Goal: Transaction & Acquisition: Book appointment/travel/reservation

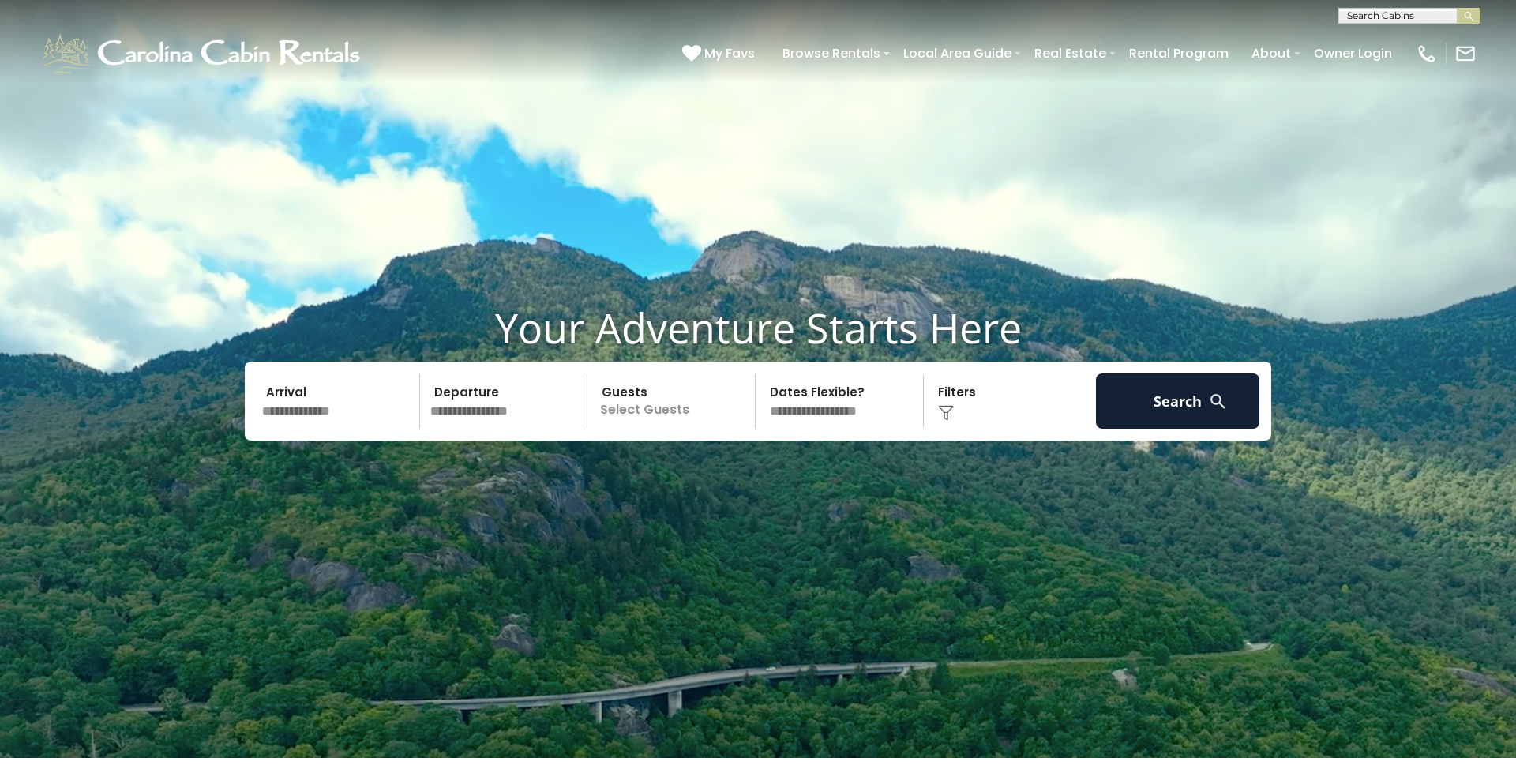
click at [890, 54] on span at bounding box center [887, 54] width 6 height 3
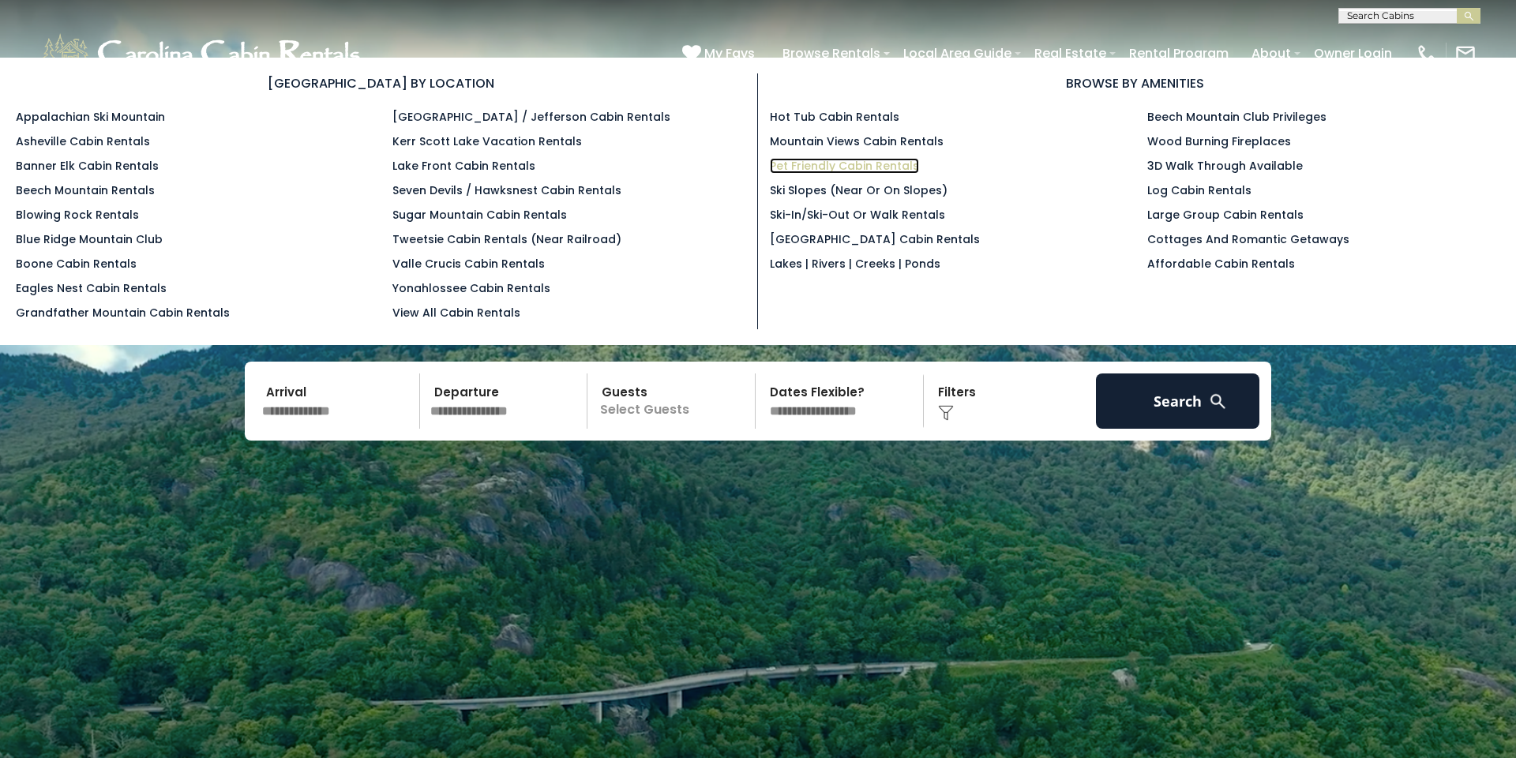
click at [851, 167] on link "Pet Friendly Cabin Rentals" at bounding box center [845, 166] width 149 height 16
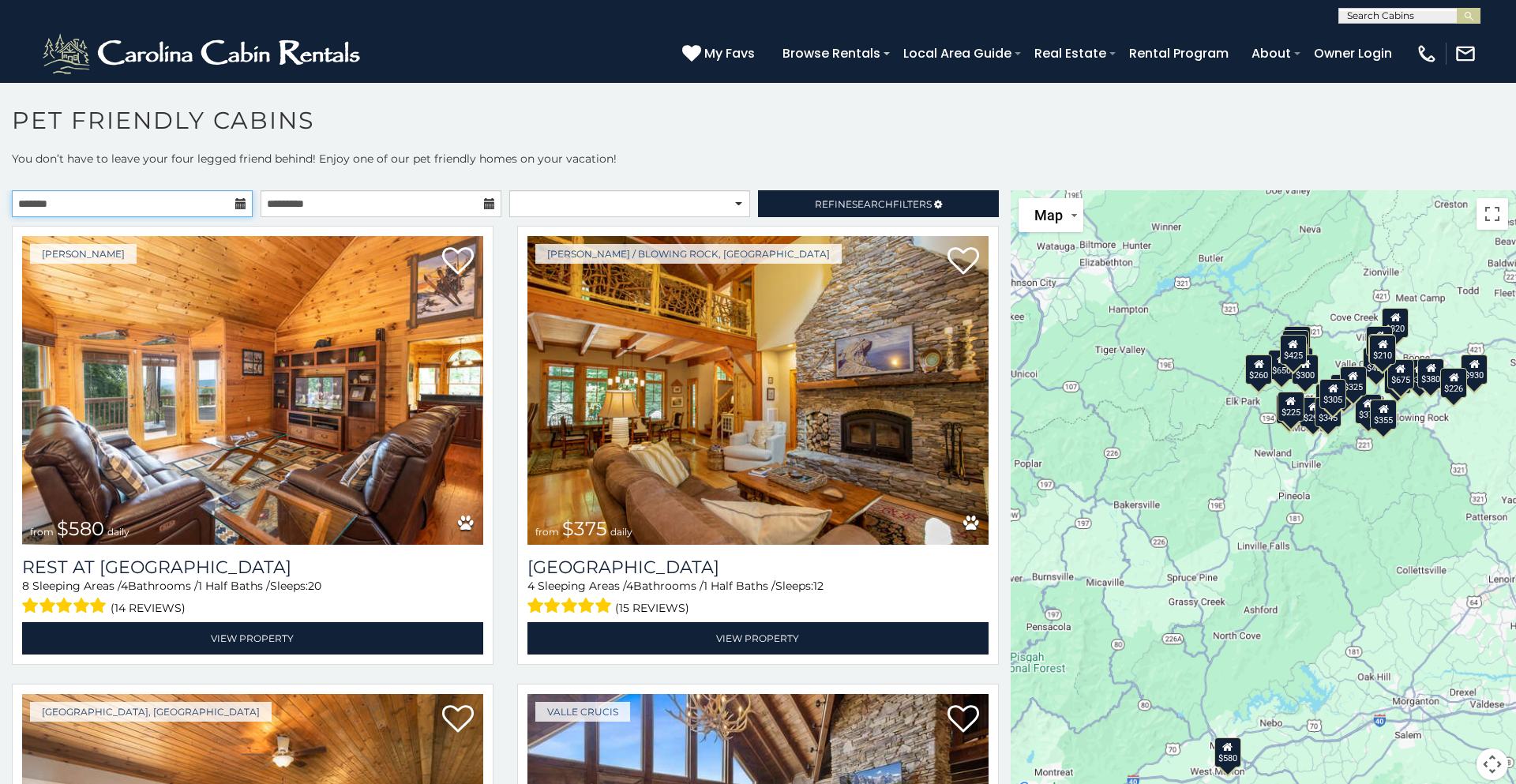
click at [201, 203] on input "text" at bounding box center [132, 203] width 241 height 27
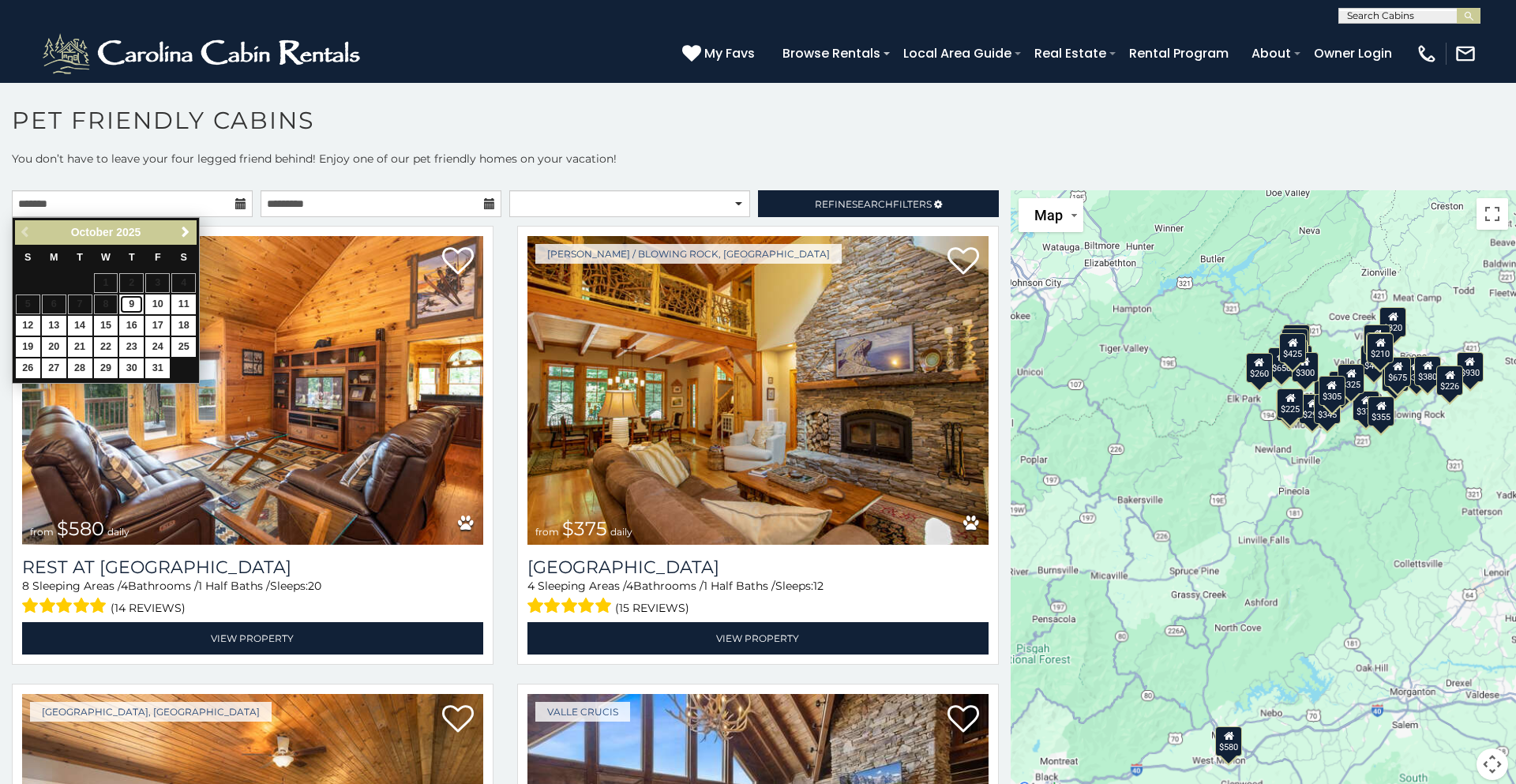
click at [135, 302] on link "9" at bounding box center [131, 304] width 24 height 20
type input "**********"
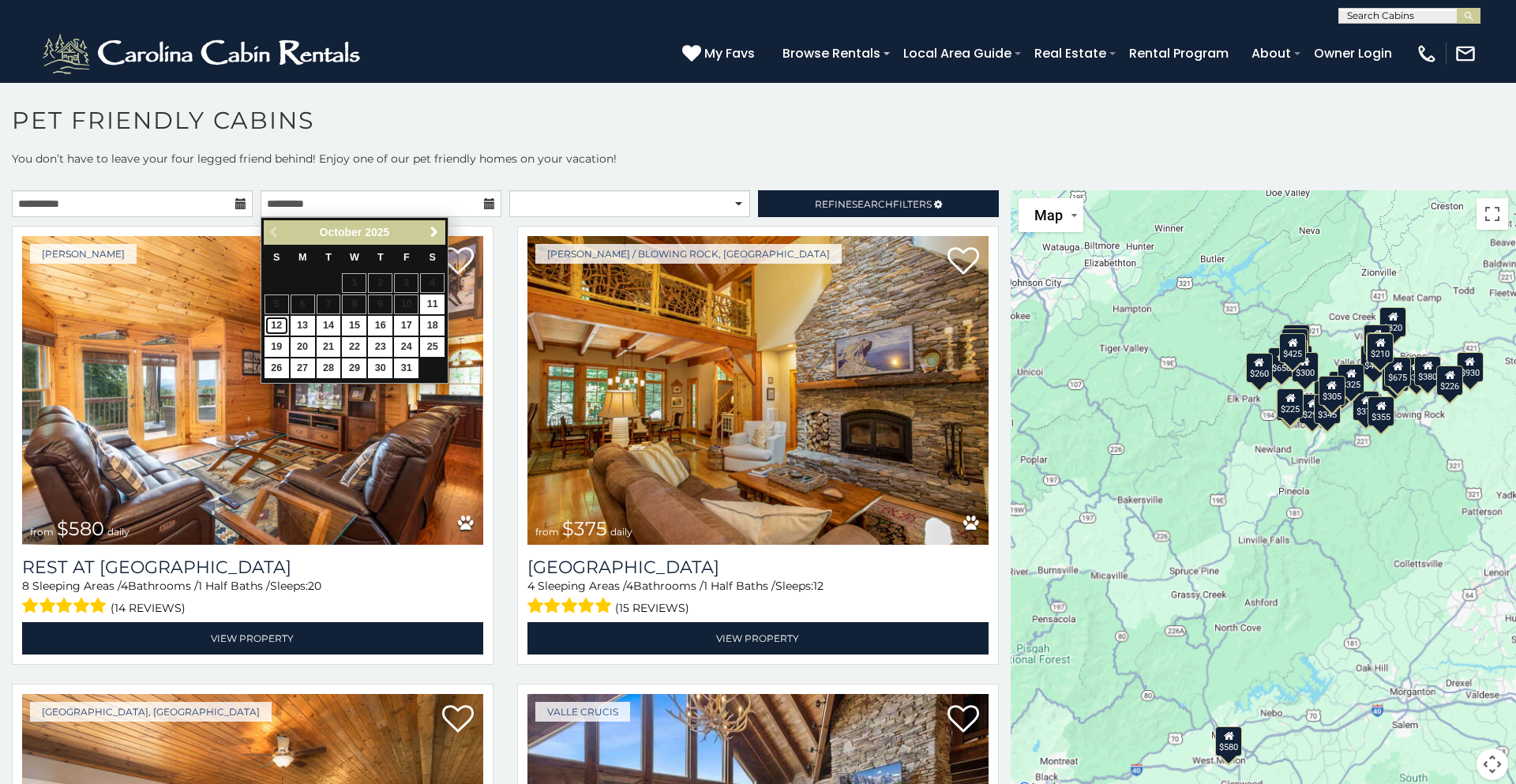
click at [277, 326] on link "12" at bounding box center [277, 326] width 24 height 20
type input "**********"
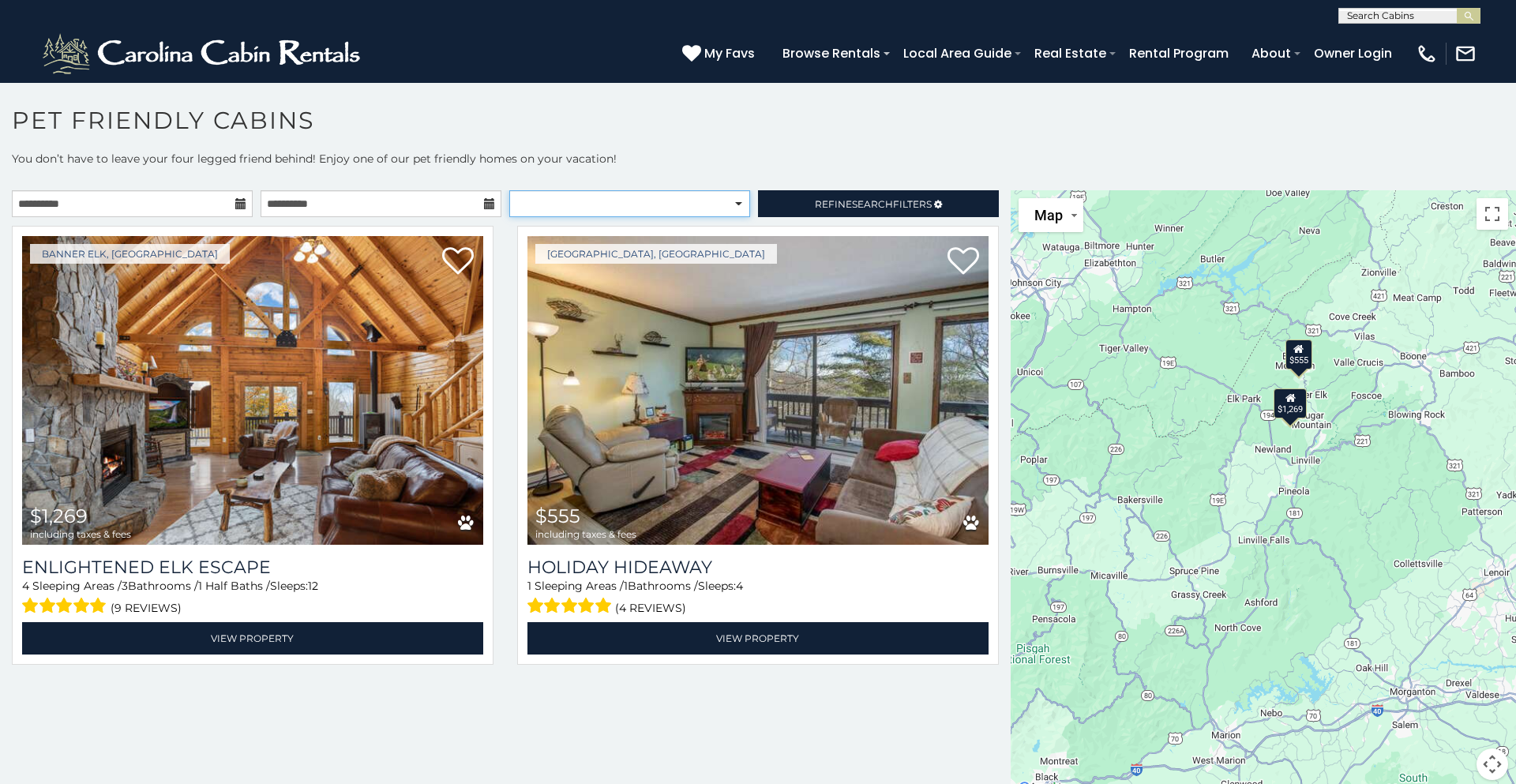
click at [740, 205] on select "**********" at bounding box center [629, 203] width 241 height 27
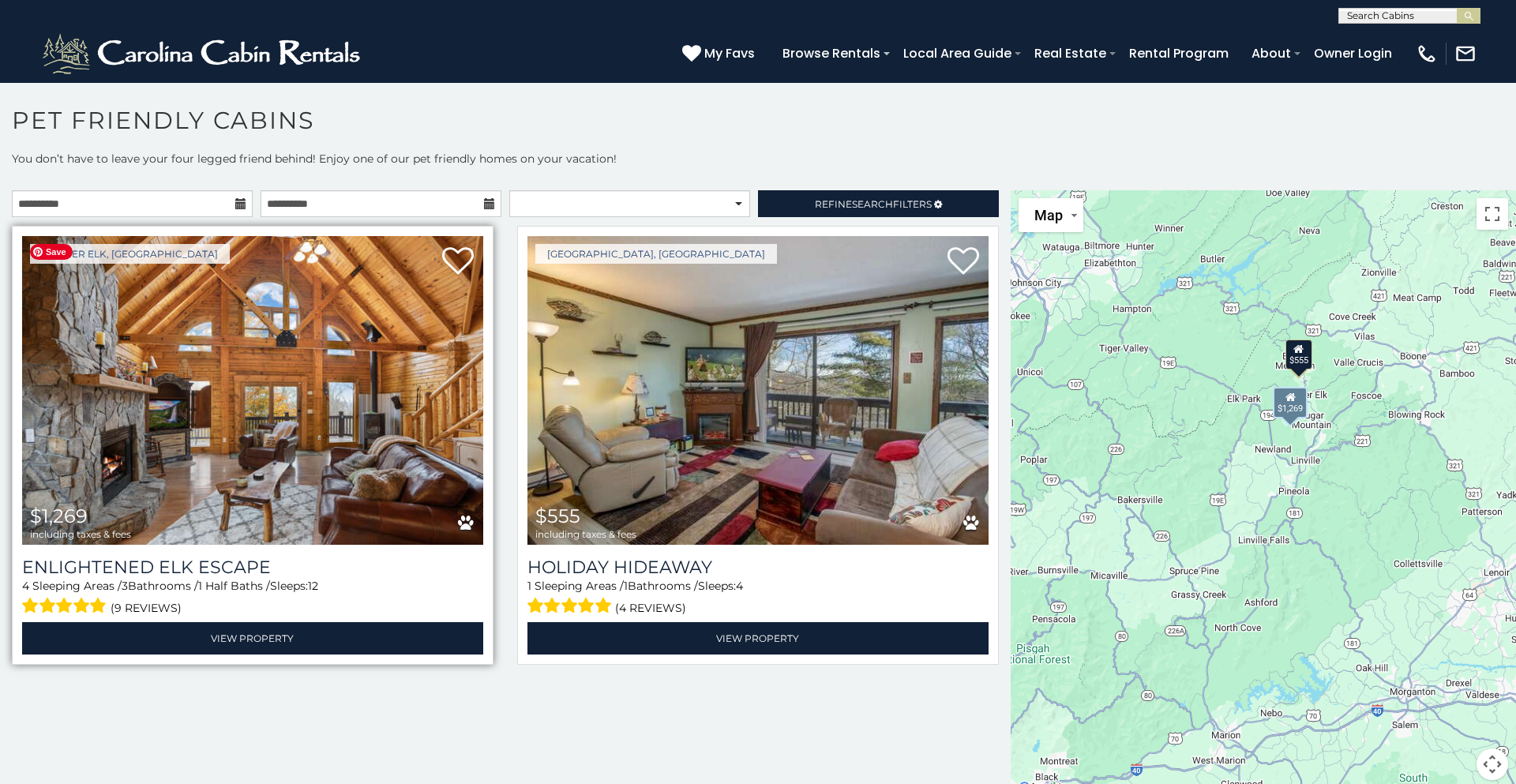
click at [287, 390] on img at bounding box center [252, 391] width 461 height 309
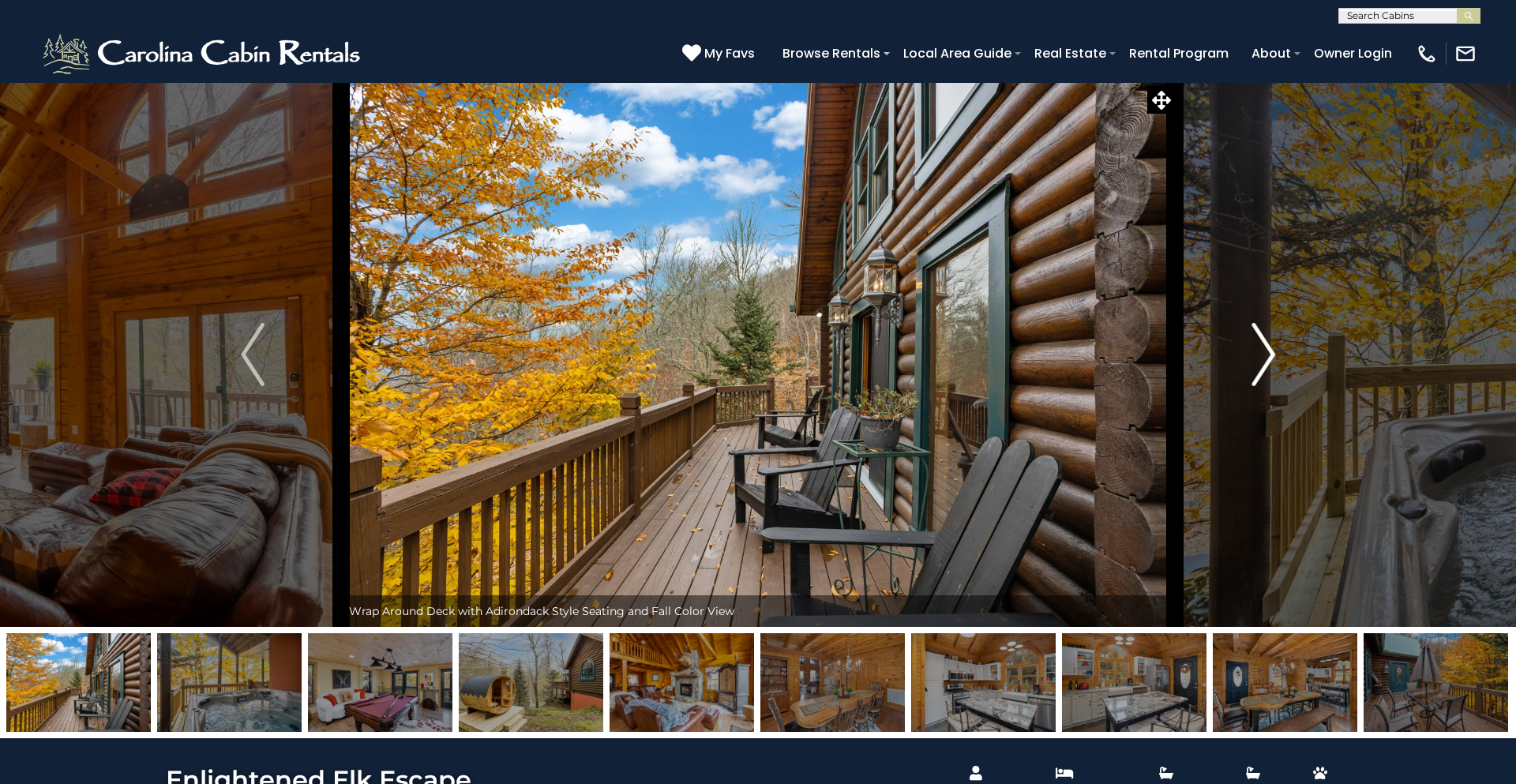
click at [1265, 356] on img "Next" at bounding box center [1263, 354] width 23 height 63
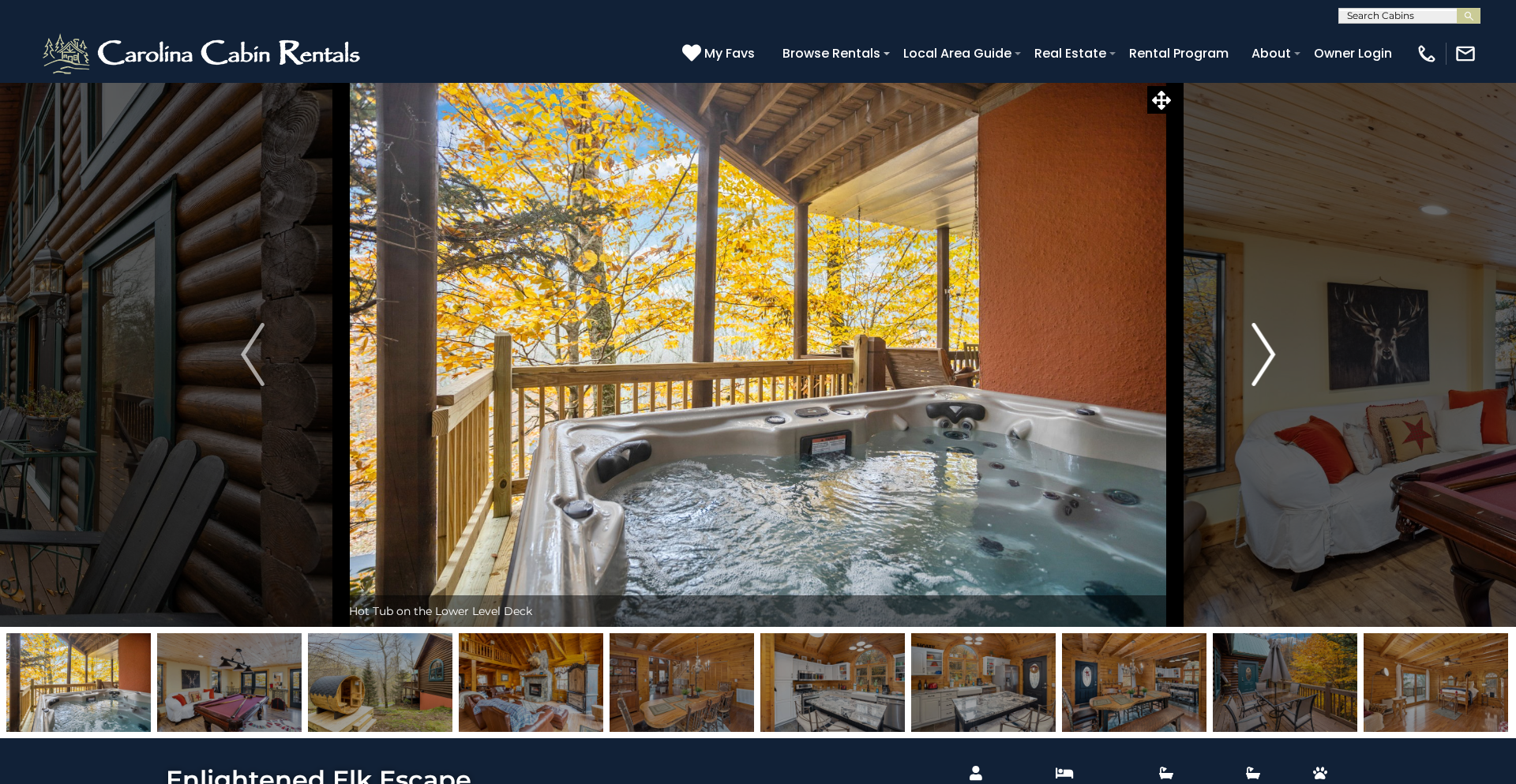
click at [1267, 356] on img "Next" at bounding box center [1263, 354] width 23 height 63
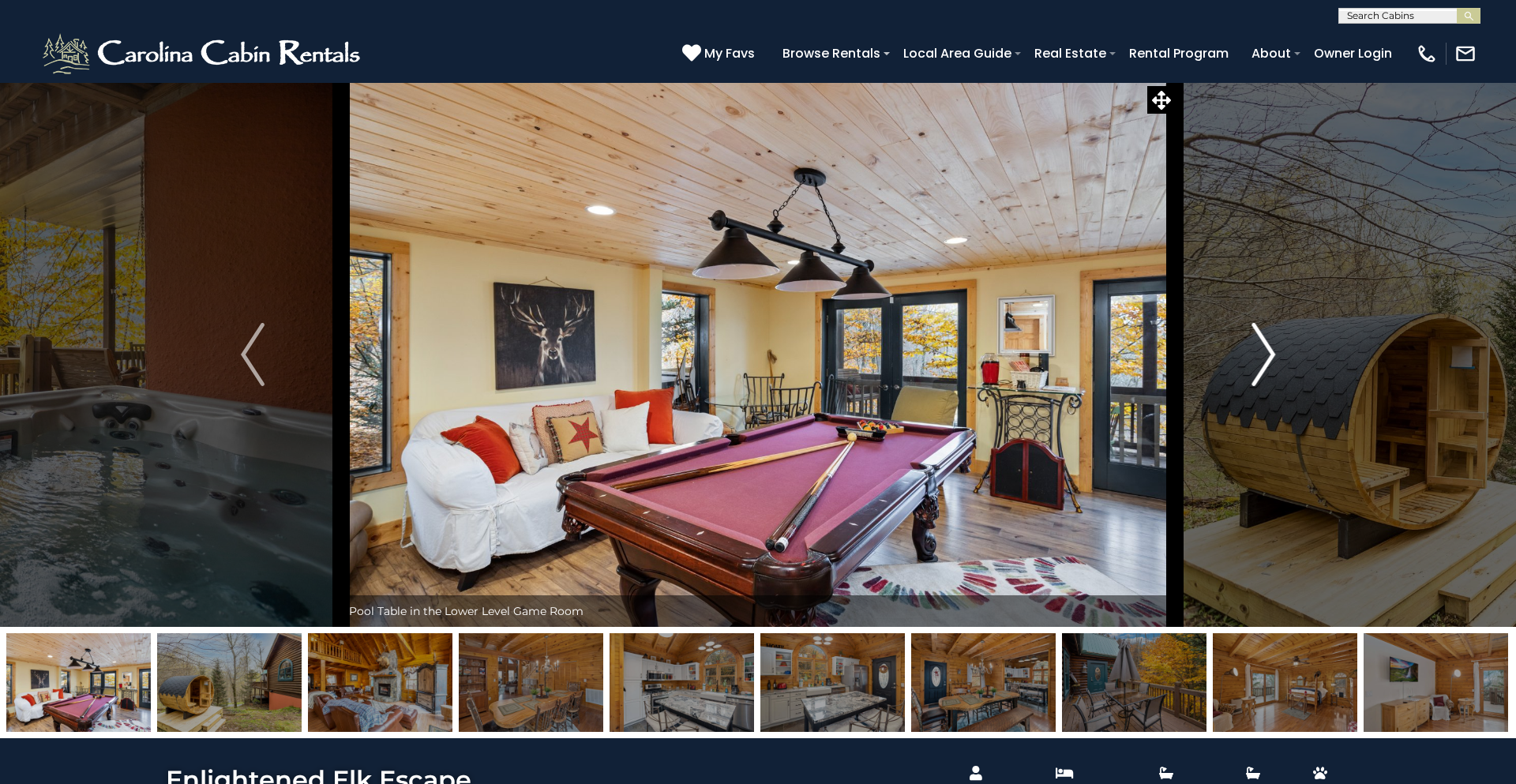
click at [1267, 356] on img "Next" at bounding box center [1263, 354] width 23 height 63
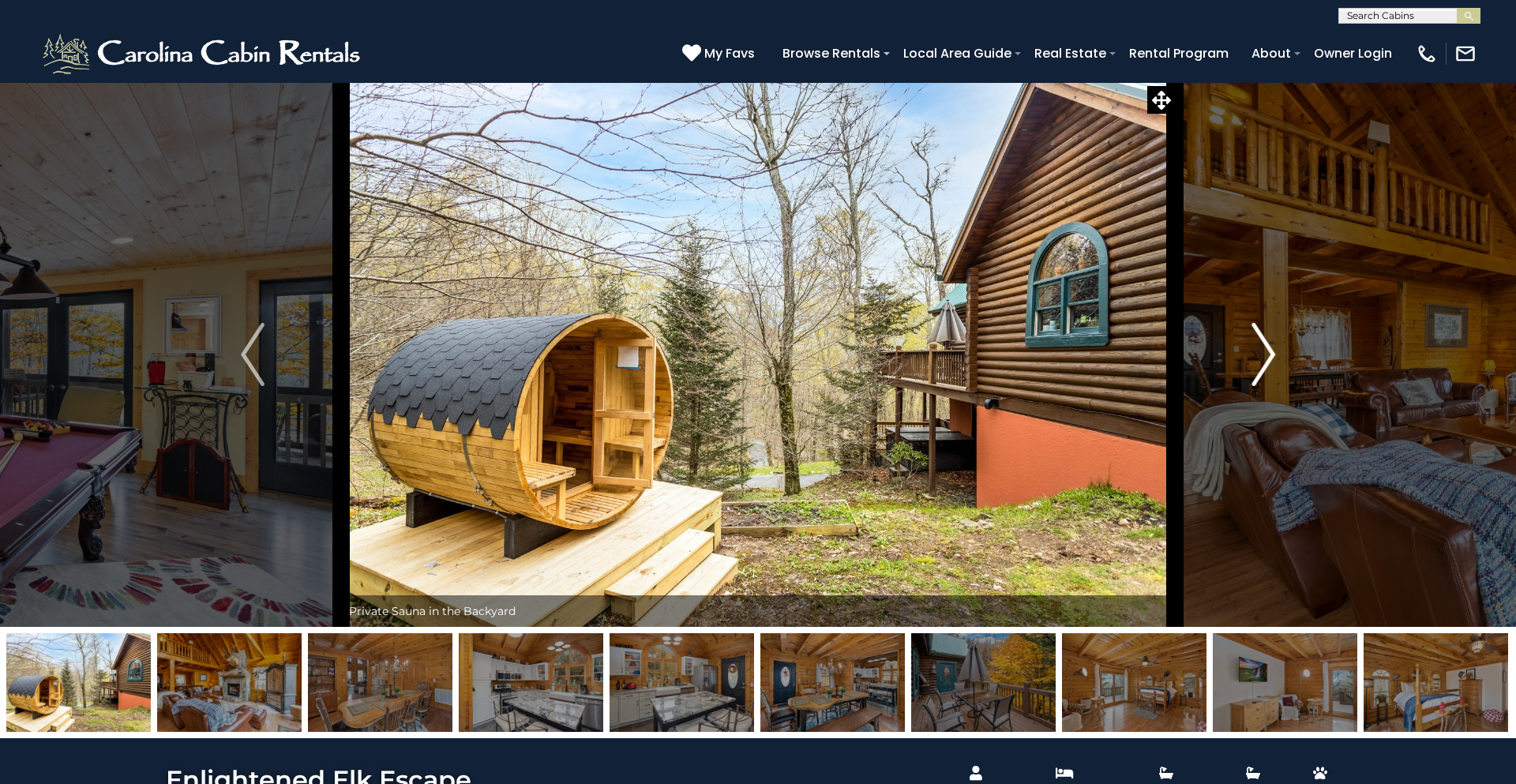
click at [1267, 356] on img "Next" at bounding box center [1263, 354] width 23 height 63
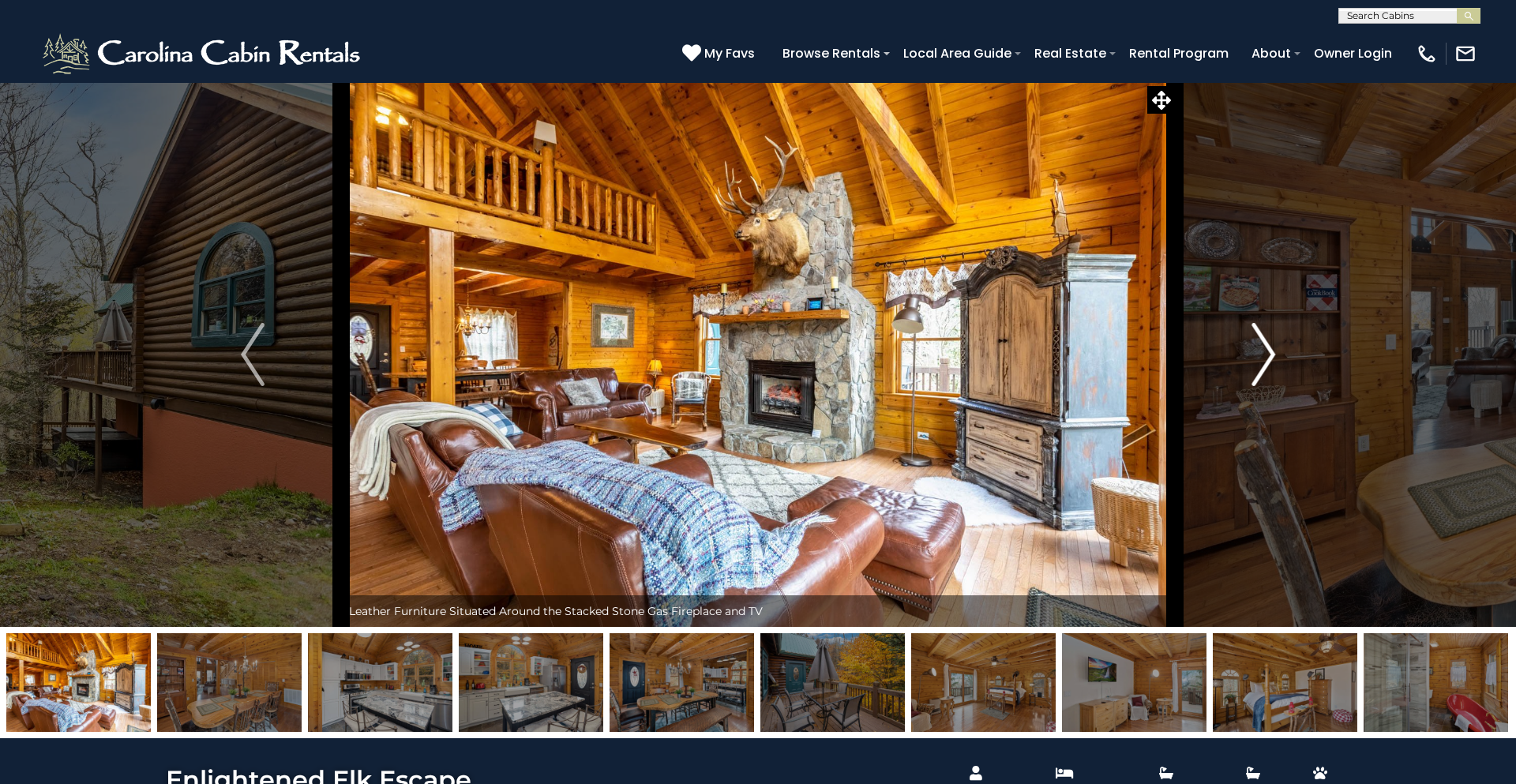
click at [1267, 356] on img "Next" at bounding box center [1263, 354] width 23 height 63
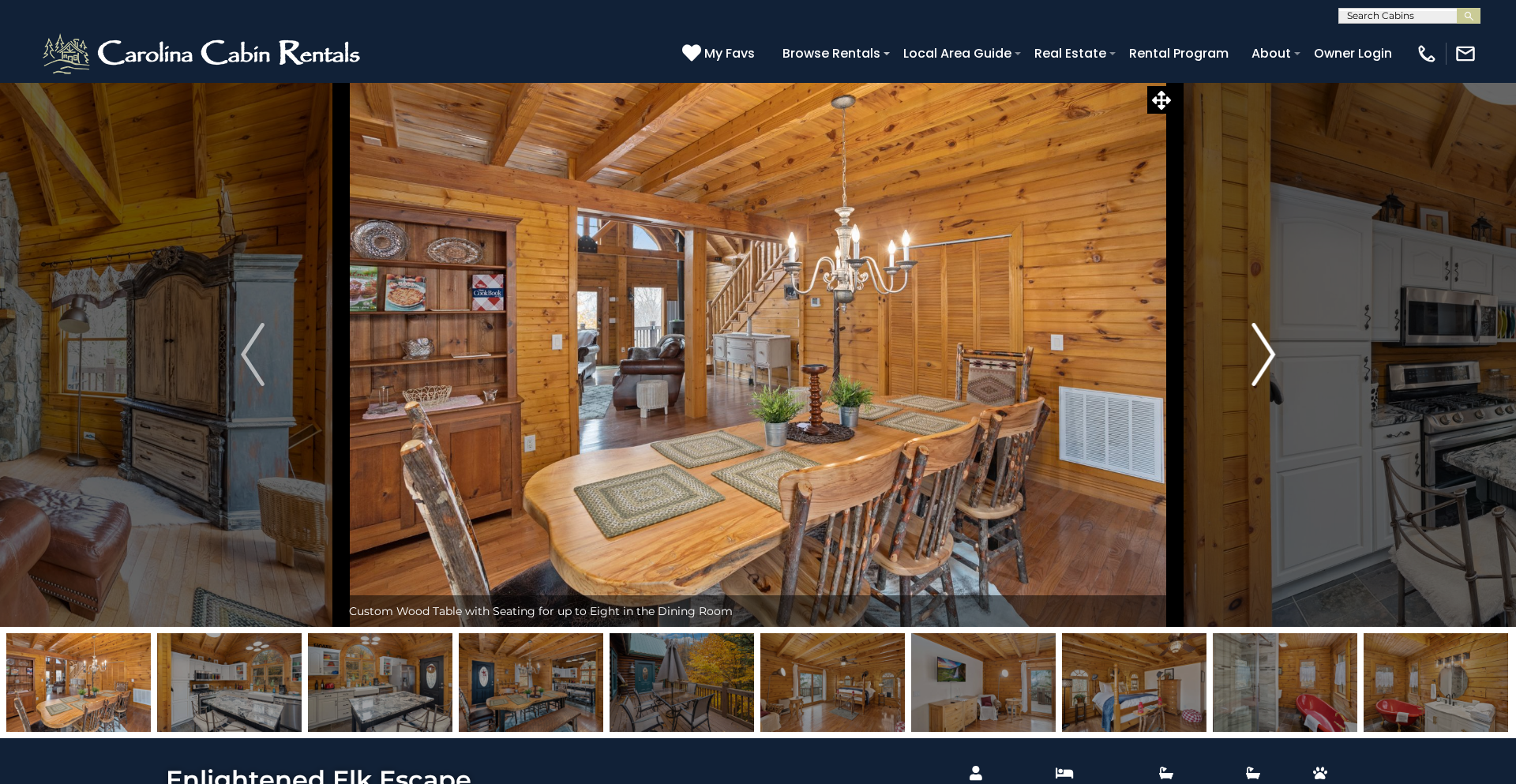
click at [1267, 356] on img "Next" at bounding box center [1263, 354] width 23 height 63
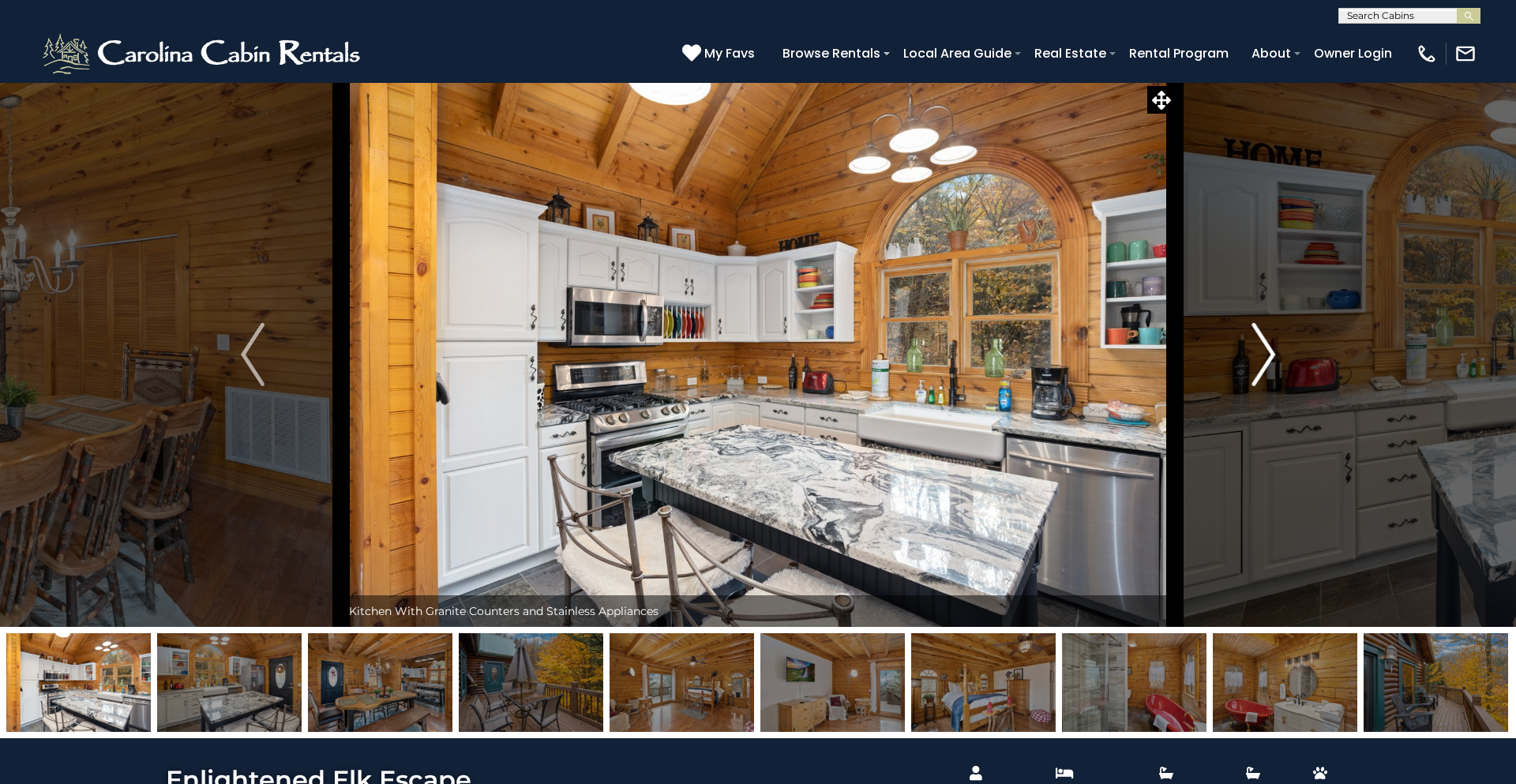
click at [1267, 356] on img "Next" at bounding box center [1263, 354] width 23 height 63
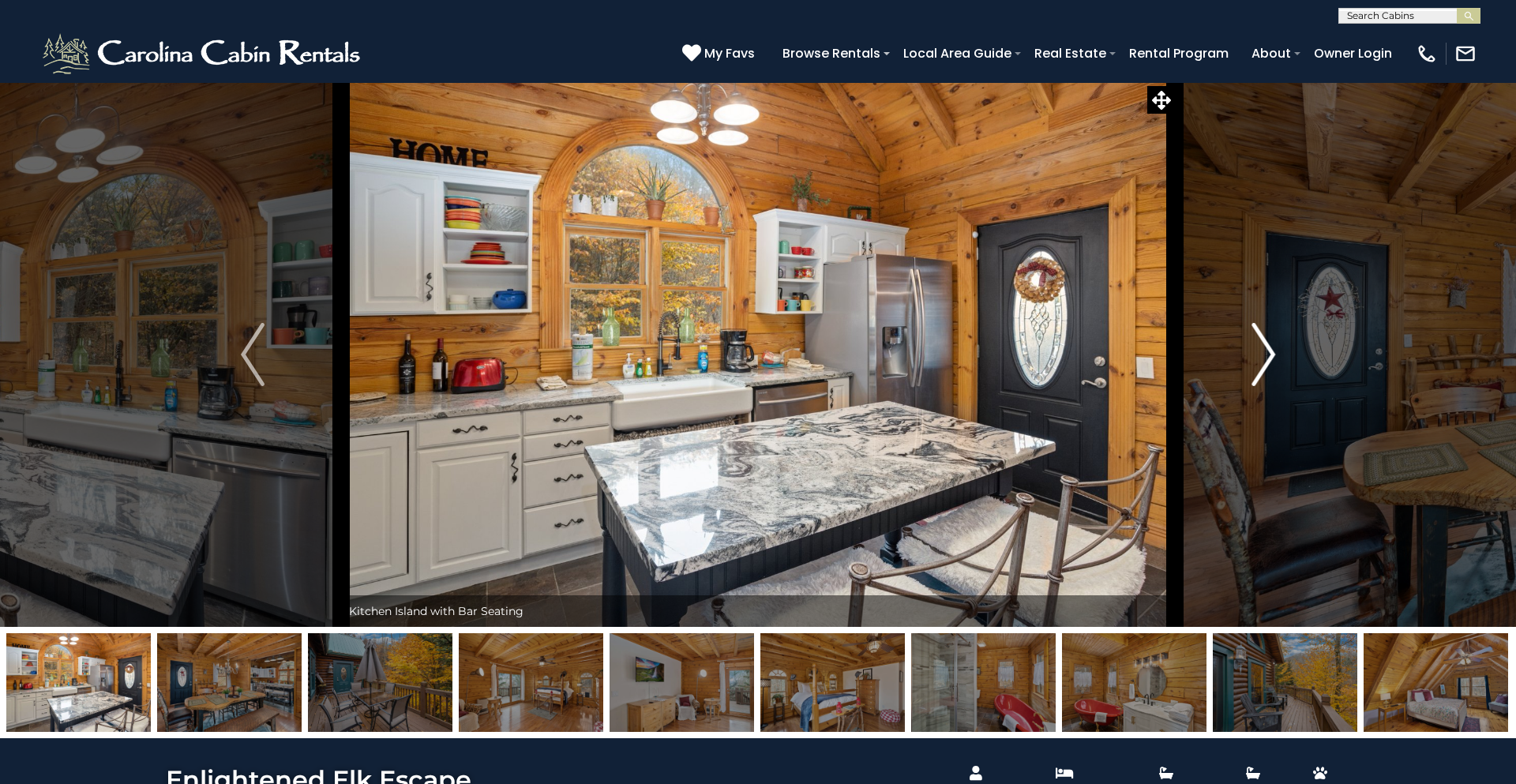
click at [1267, 356] on img "Next" at bounding box center [1263, 354] width 23 height 63
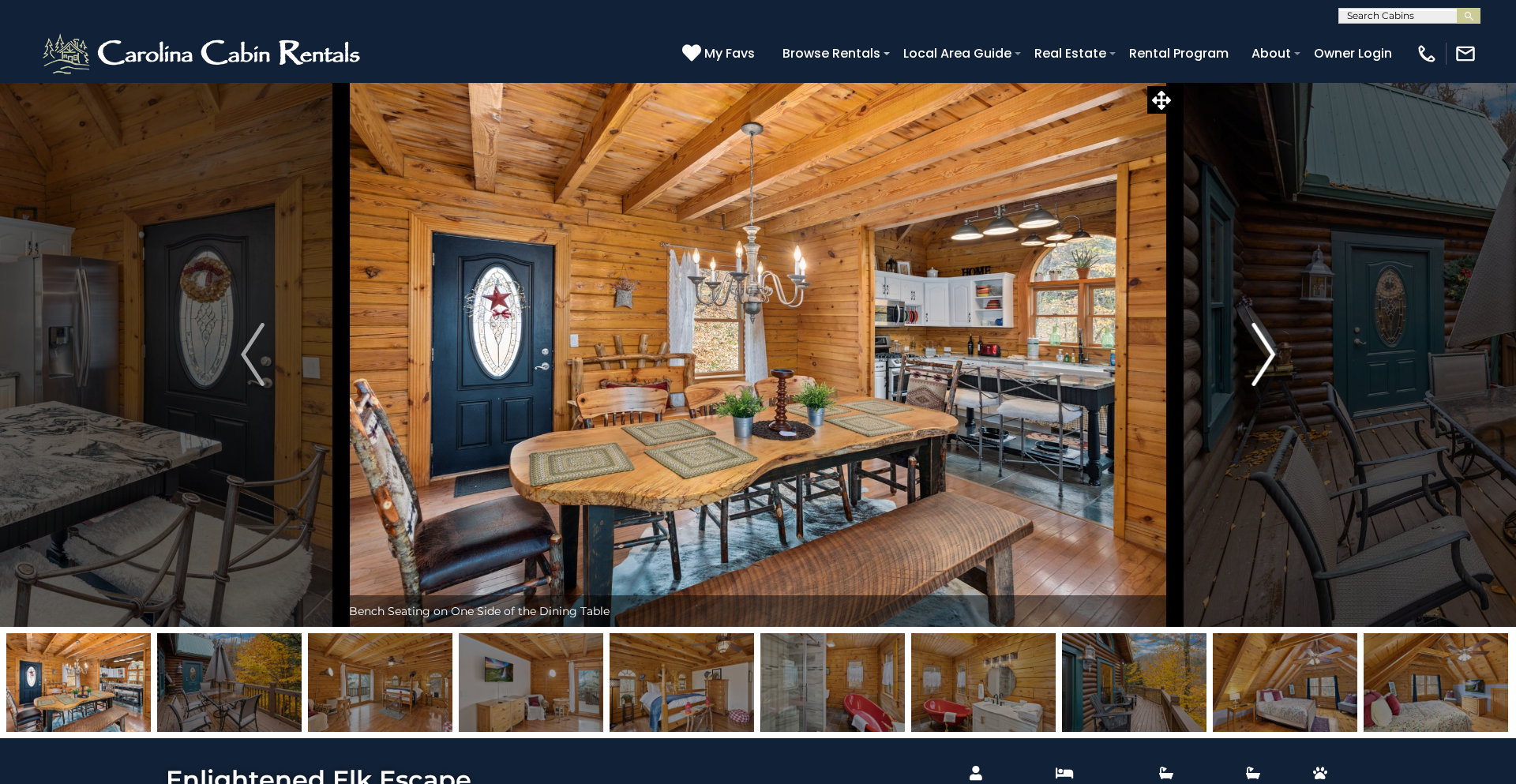
click at [1267, 356] on img "Next" at bounding box center [1263, 354] width 23 height 63
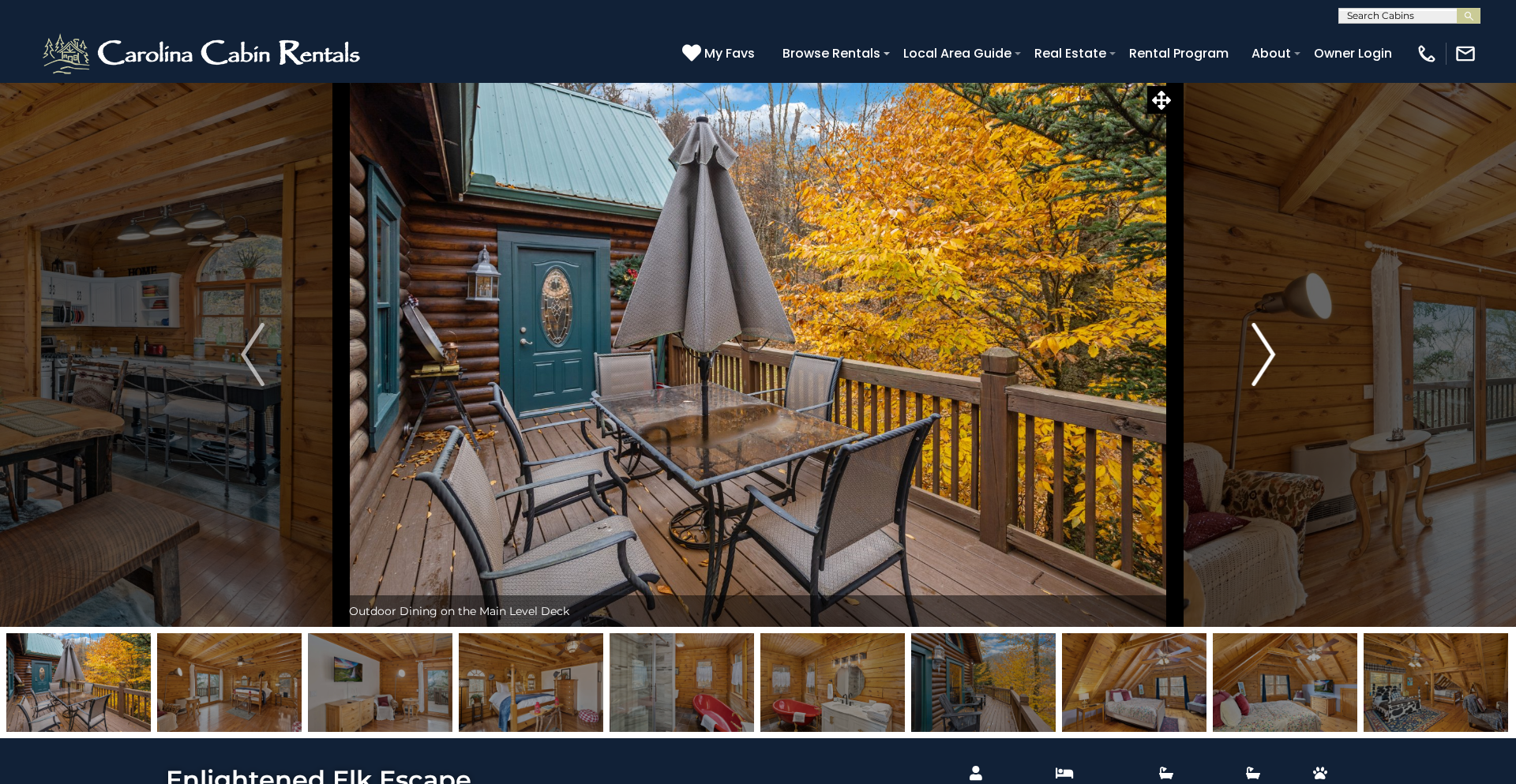
click at [1267, 356] on img "Next" at bounding box center [1263, 354] width 23 height 63
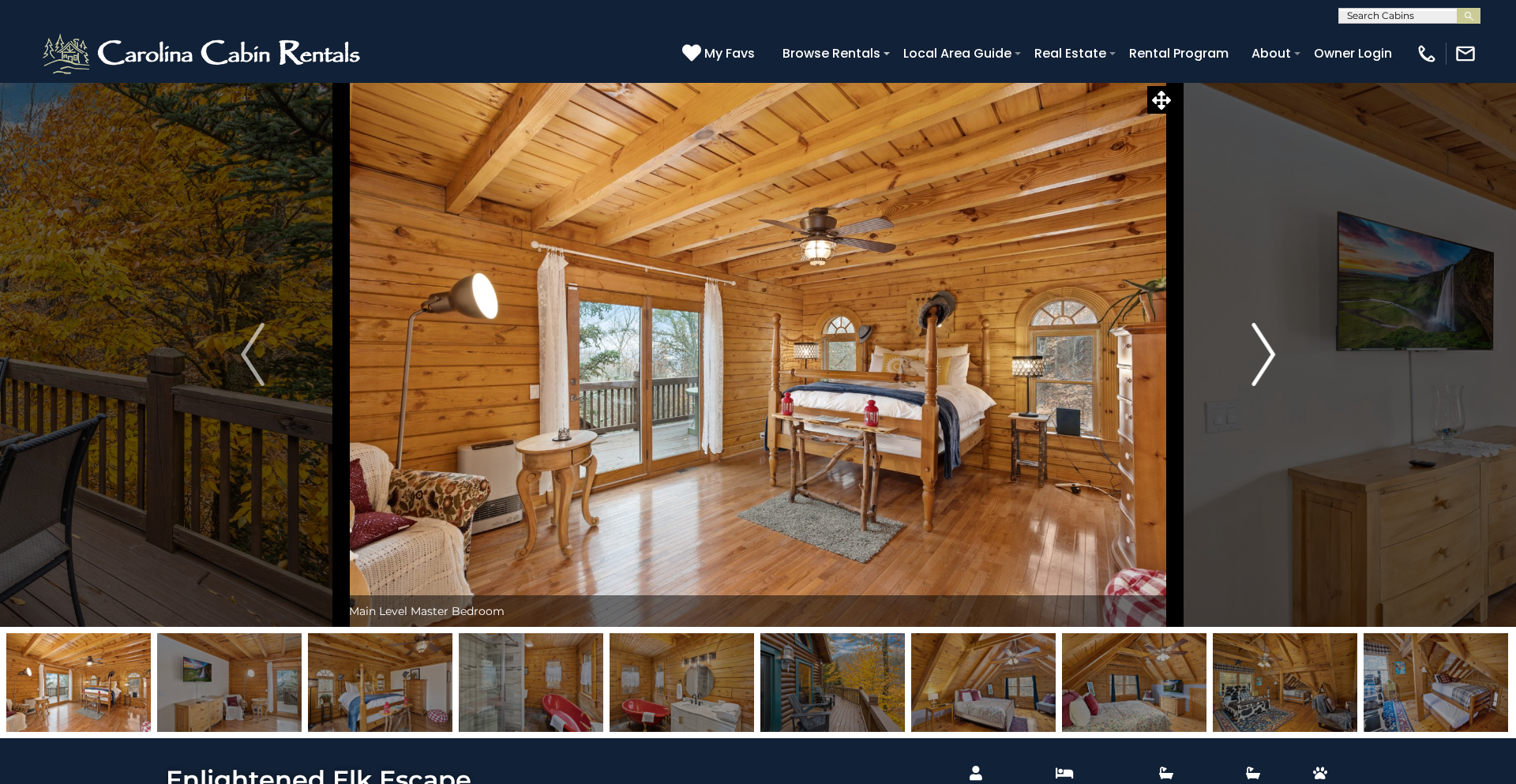
click at [1267, 356] on img "Next" at bounding box center [1263, 354] width 23 height 63
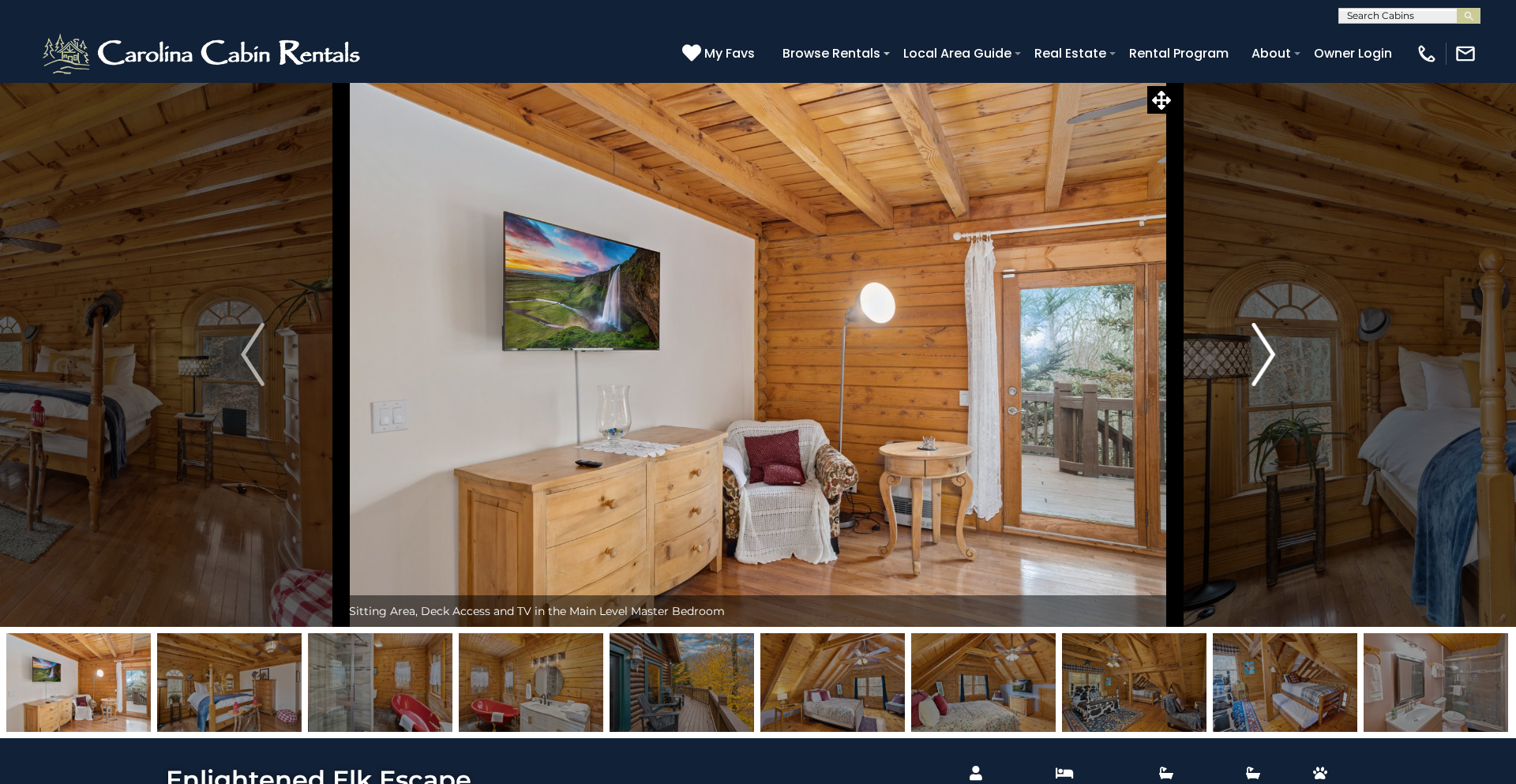
click at [1267, 356] on img "Next" at bounding box center [1263, 354] width 23 height 63
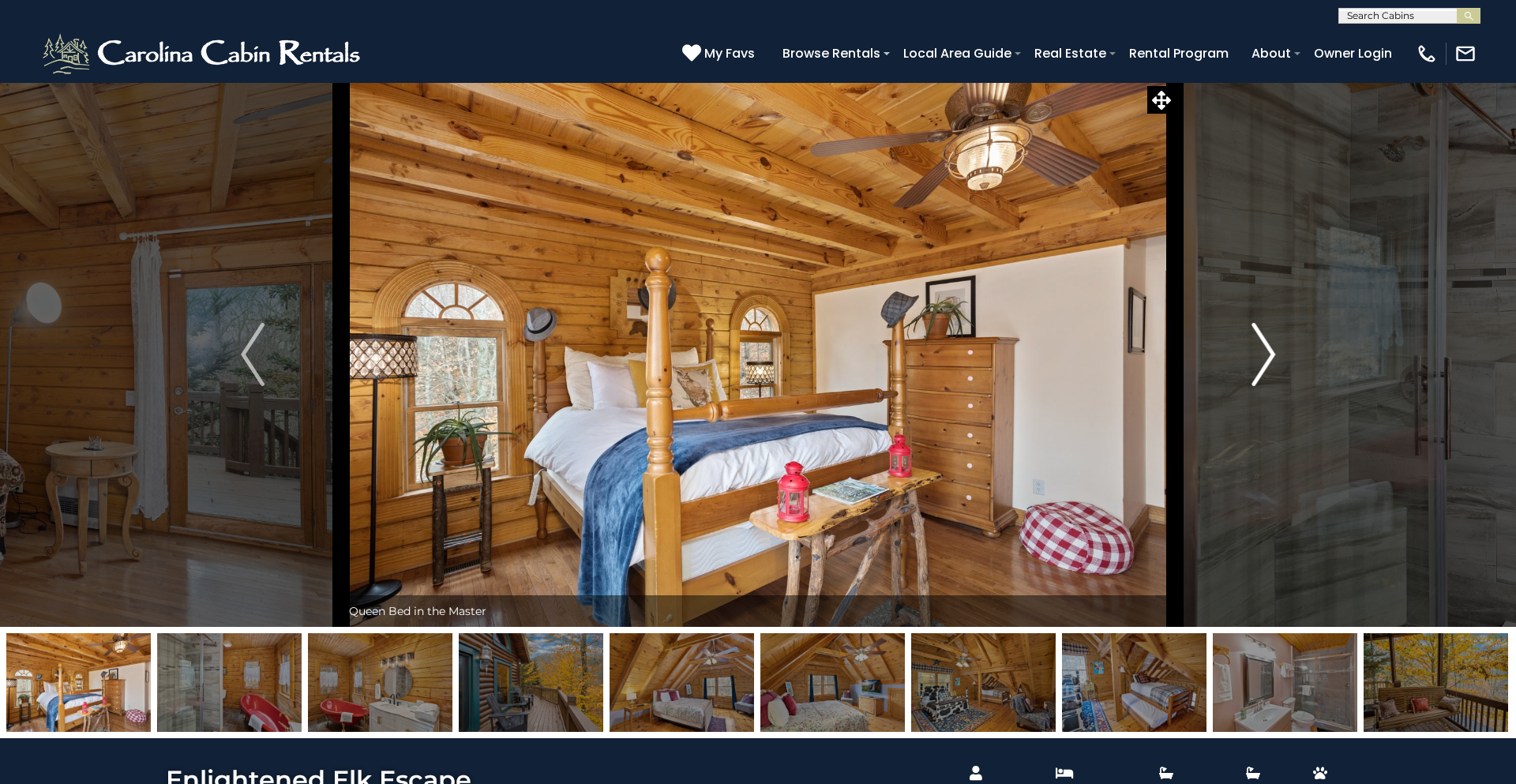
click at [1267, 356] on img "Next" at bounding box center [1263, 354] width 23 height 63
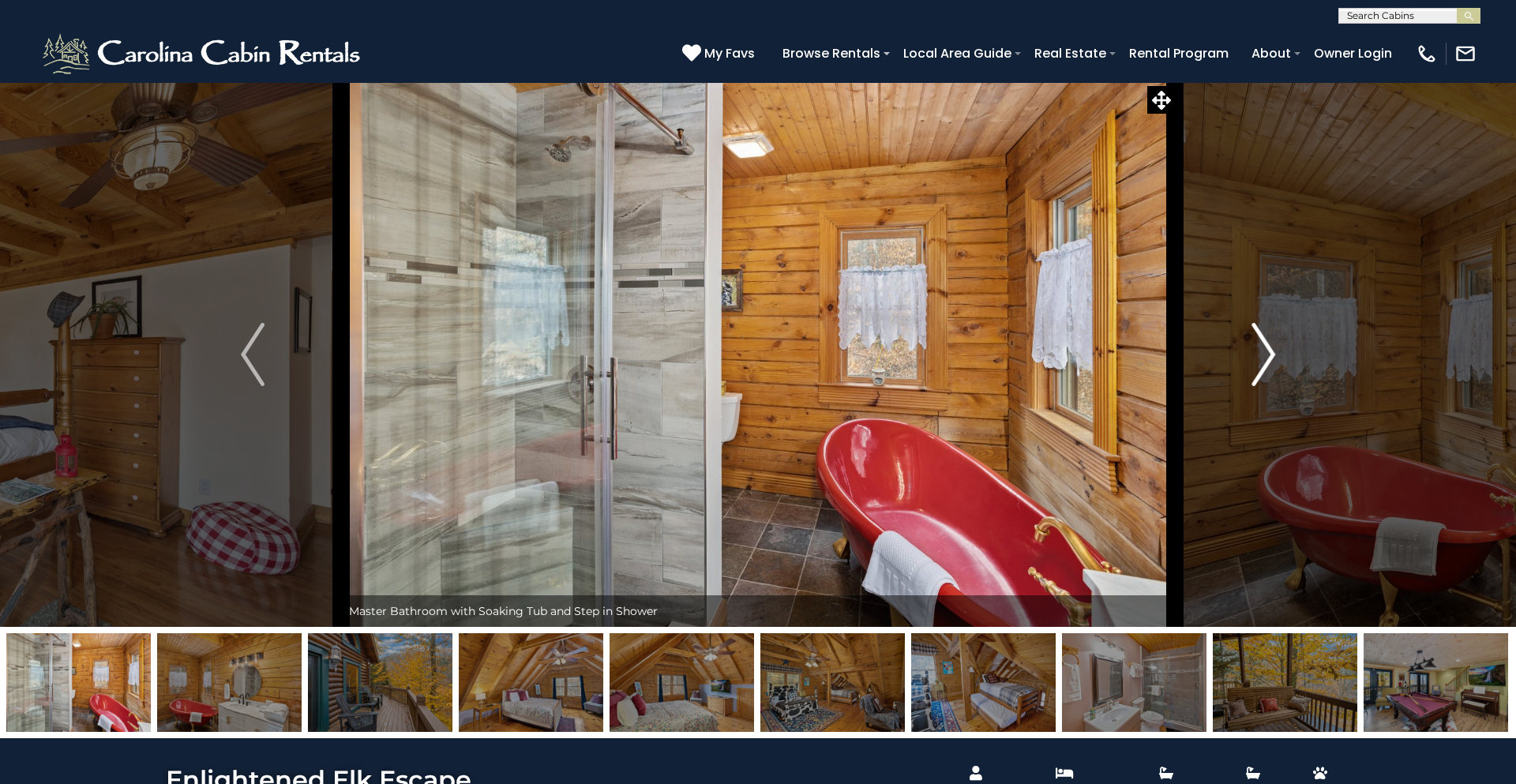
click at [1267, 356] on img "Next" at bounding box center [1263, 354] width 23 height 63
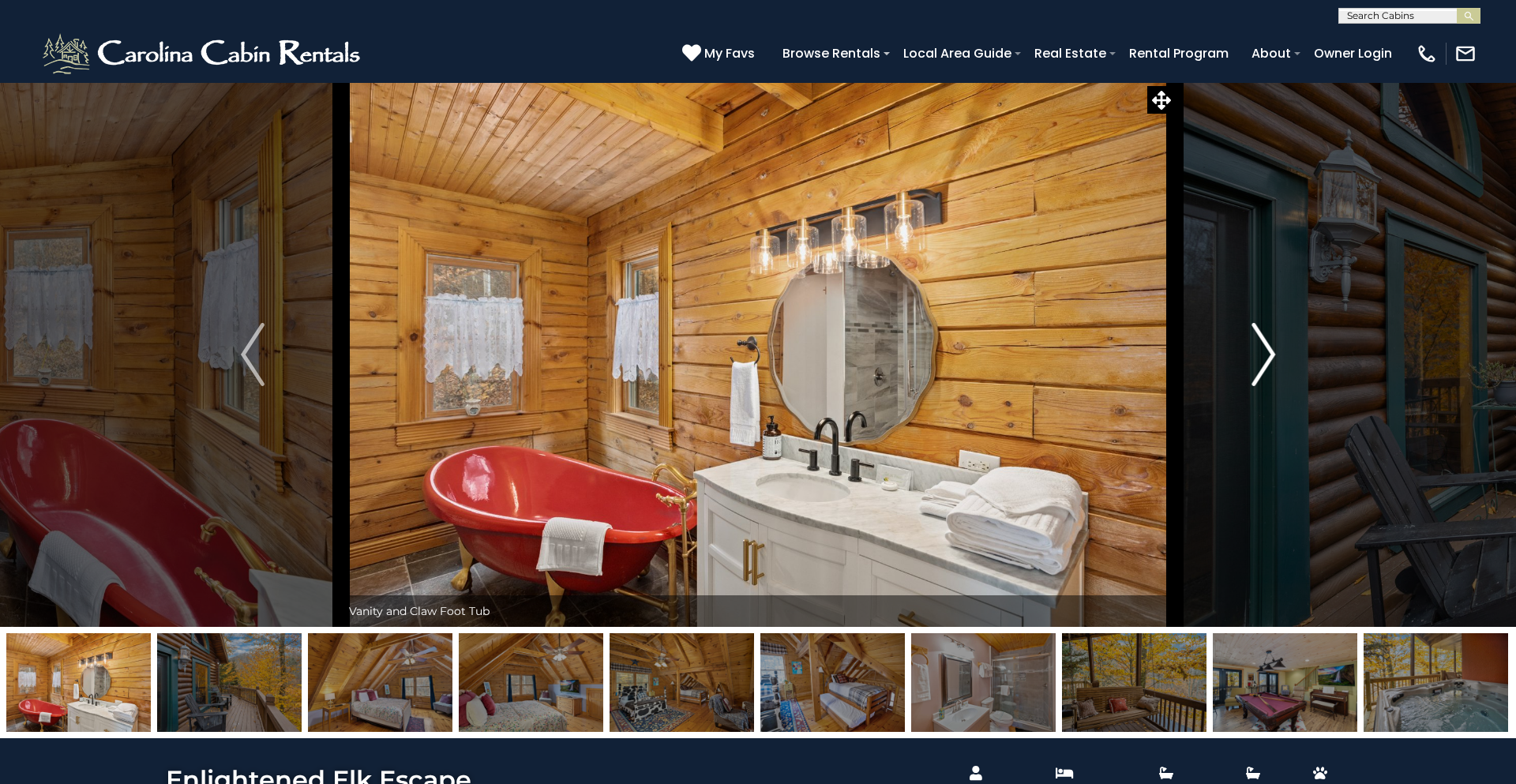
click at [1267, 356] on img "Next" at bounding box center [1263, 354] width 23 height 63
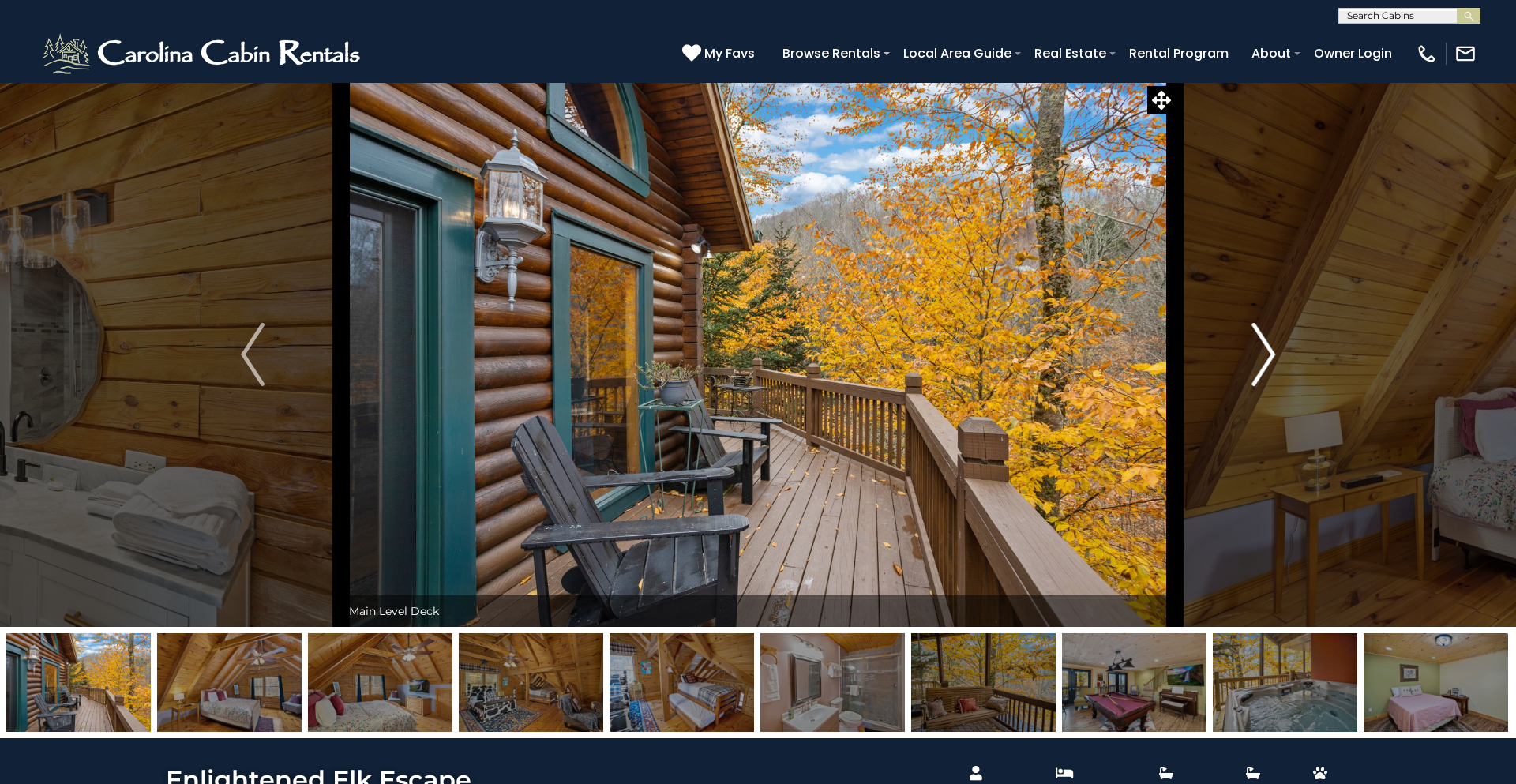
click at [1267, 356] on img "Next" at bounding box center [1263, 354] width 23 height 63
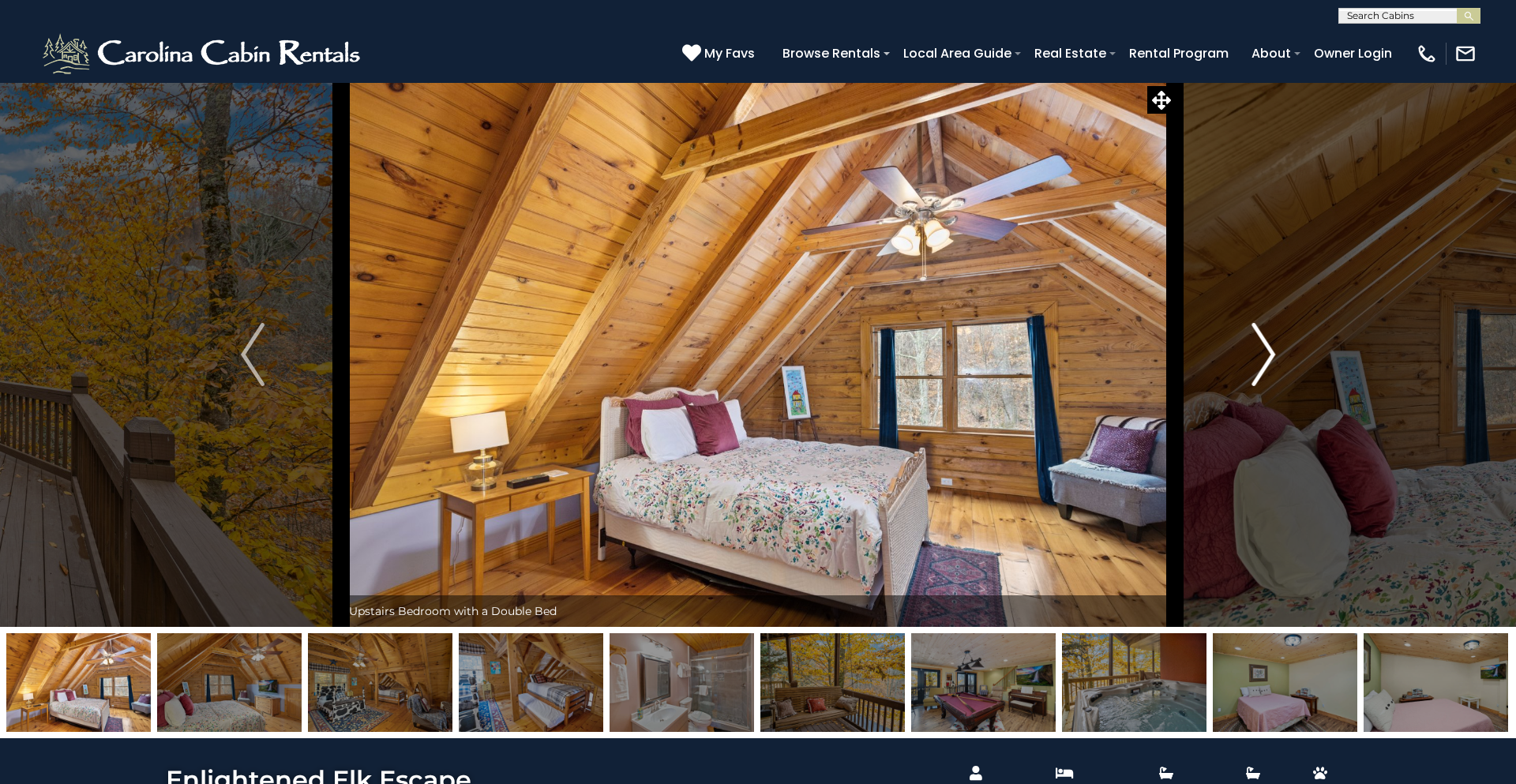
click at [1267, 356] on img "Next" at bounding box center [1263, 354] width 23 height 63
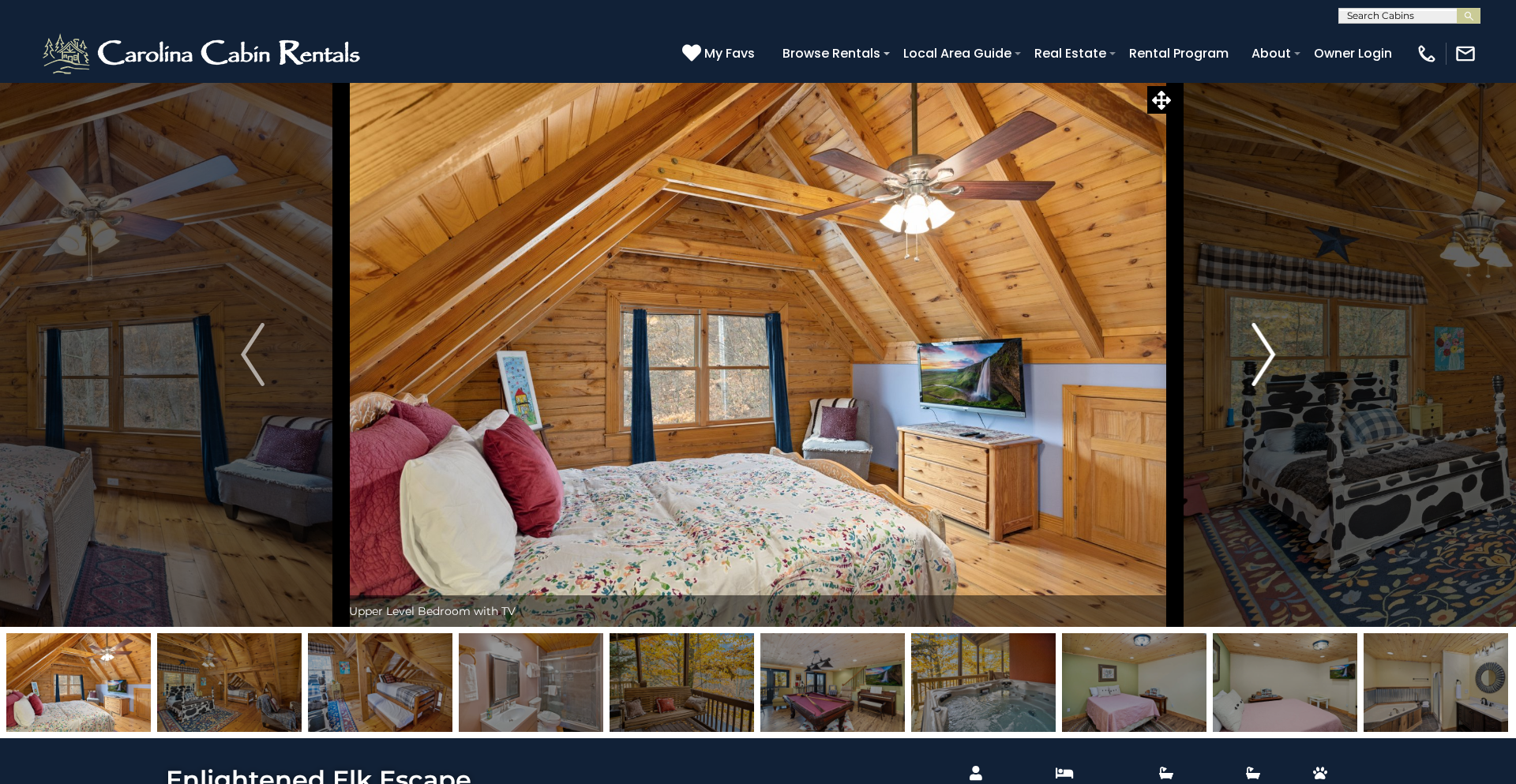
click at [1267, 356] on img "Next" at bounding box center [1263, 354] width 23 height 63
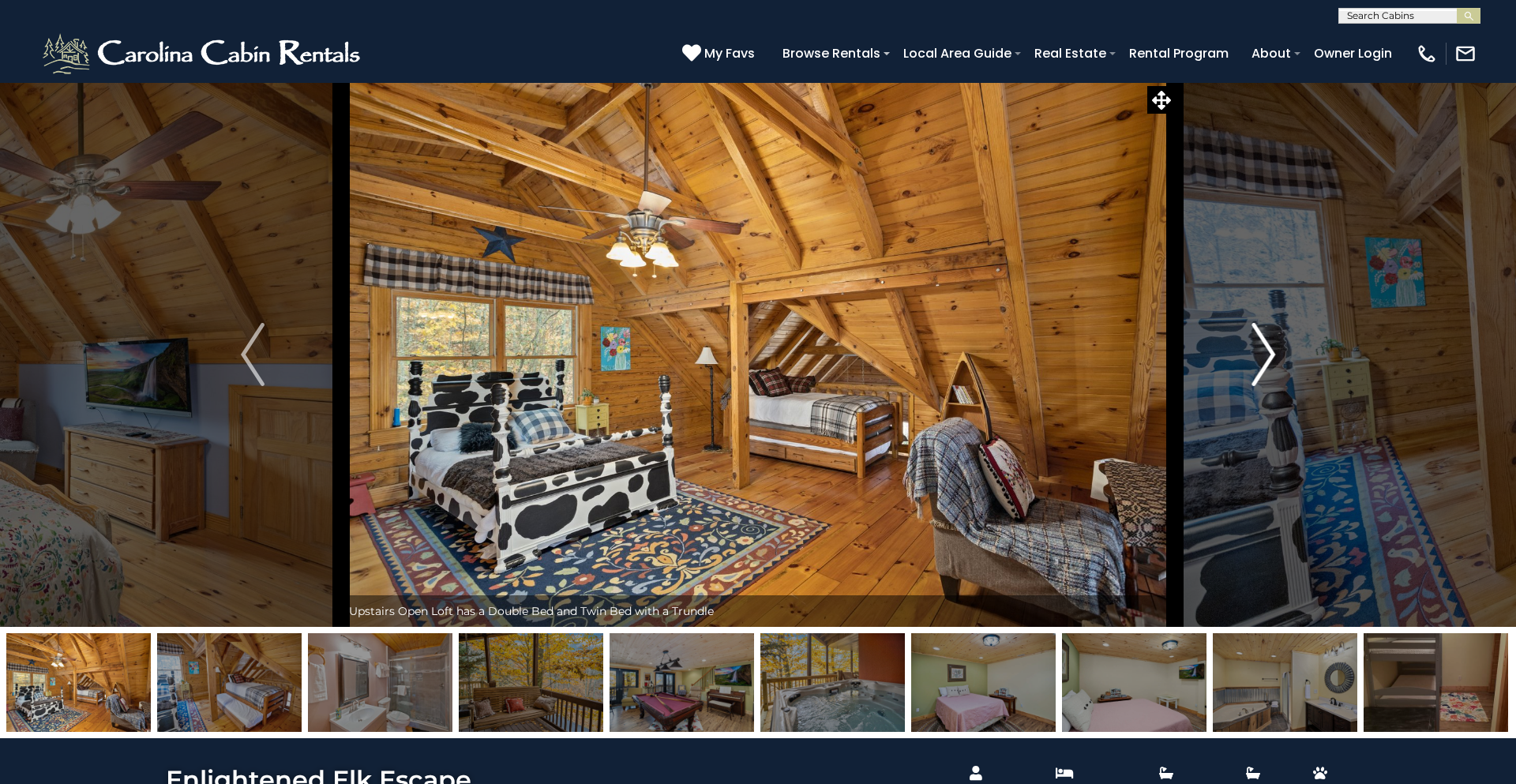
click at [1267, 356] on img "Next" at bounding box center [1263, 354] width 23 height 63
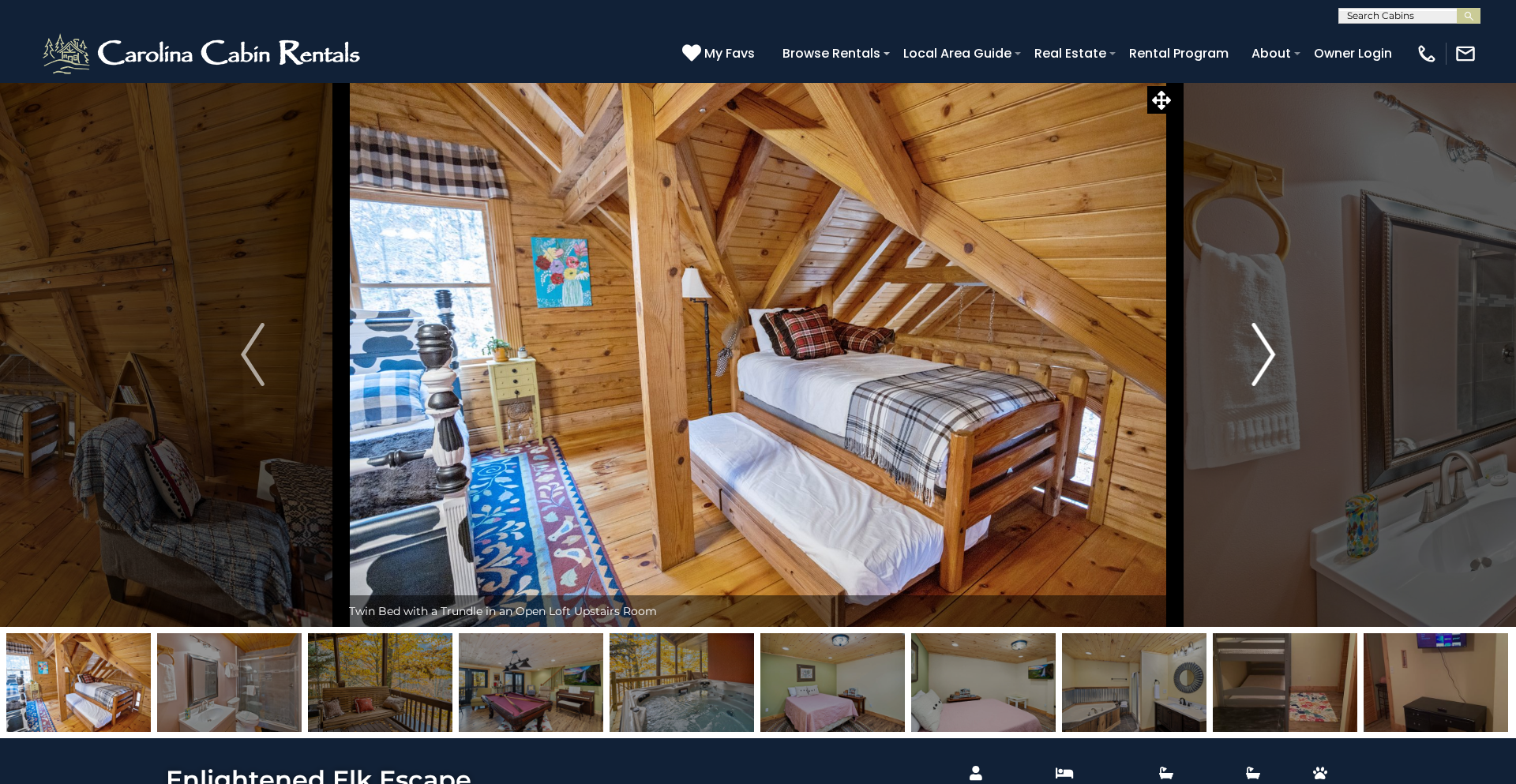
click at [1267, 356] on img "Next" at bounding box center [1263, 354] width 23 height 63
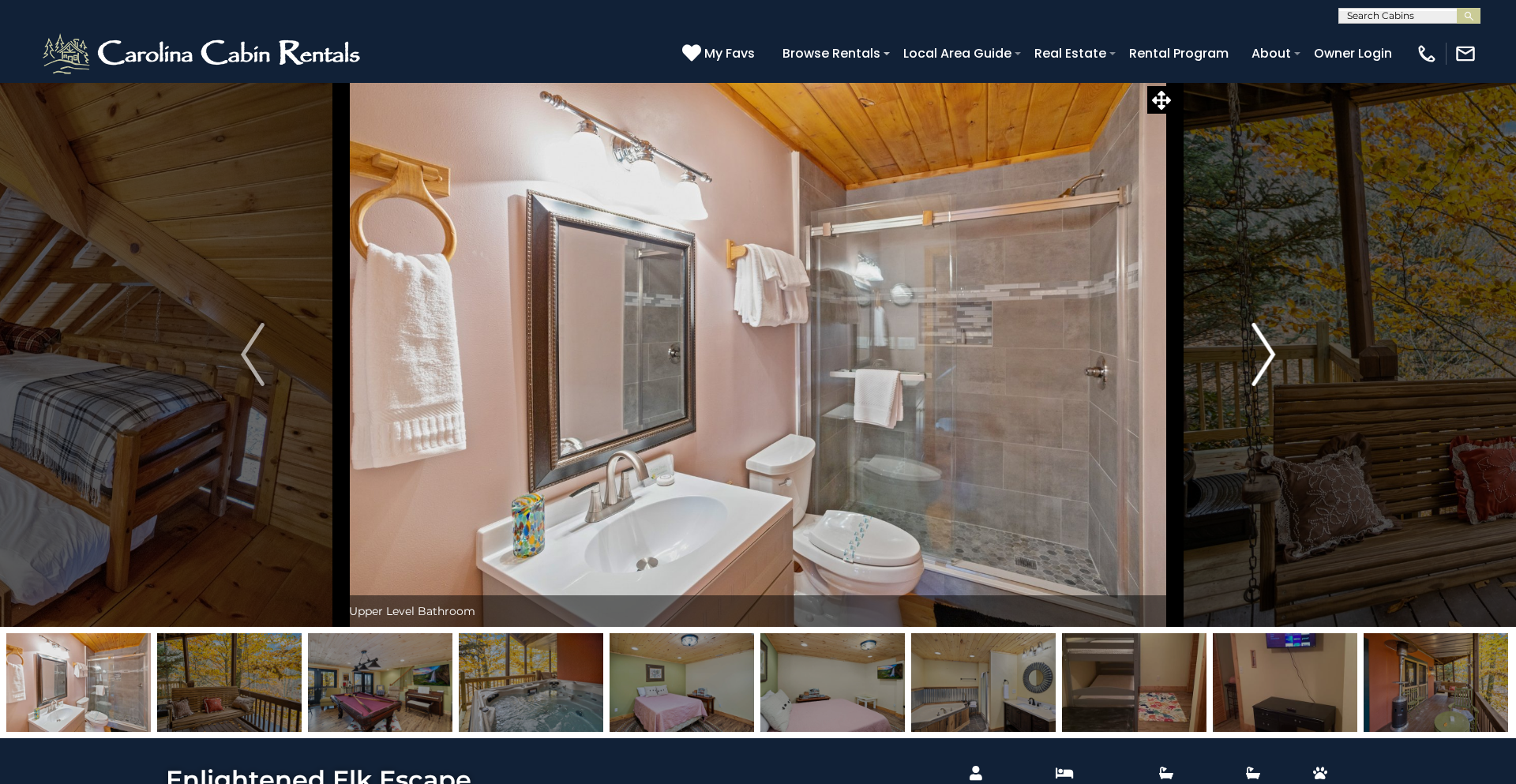
click at [1267, 356] on img "Next" at bounding box center [1263, 354] width 23 height 63
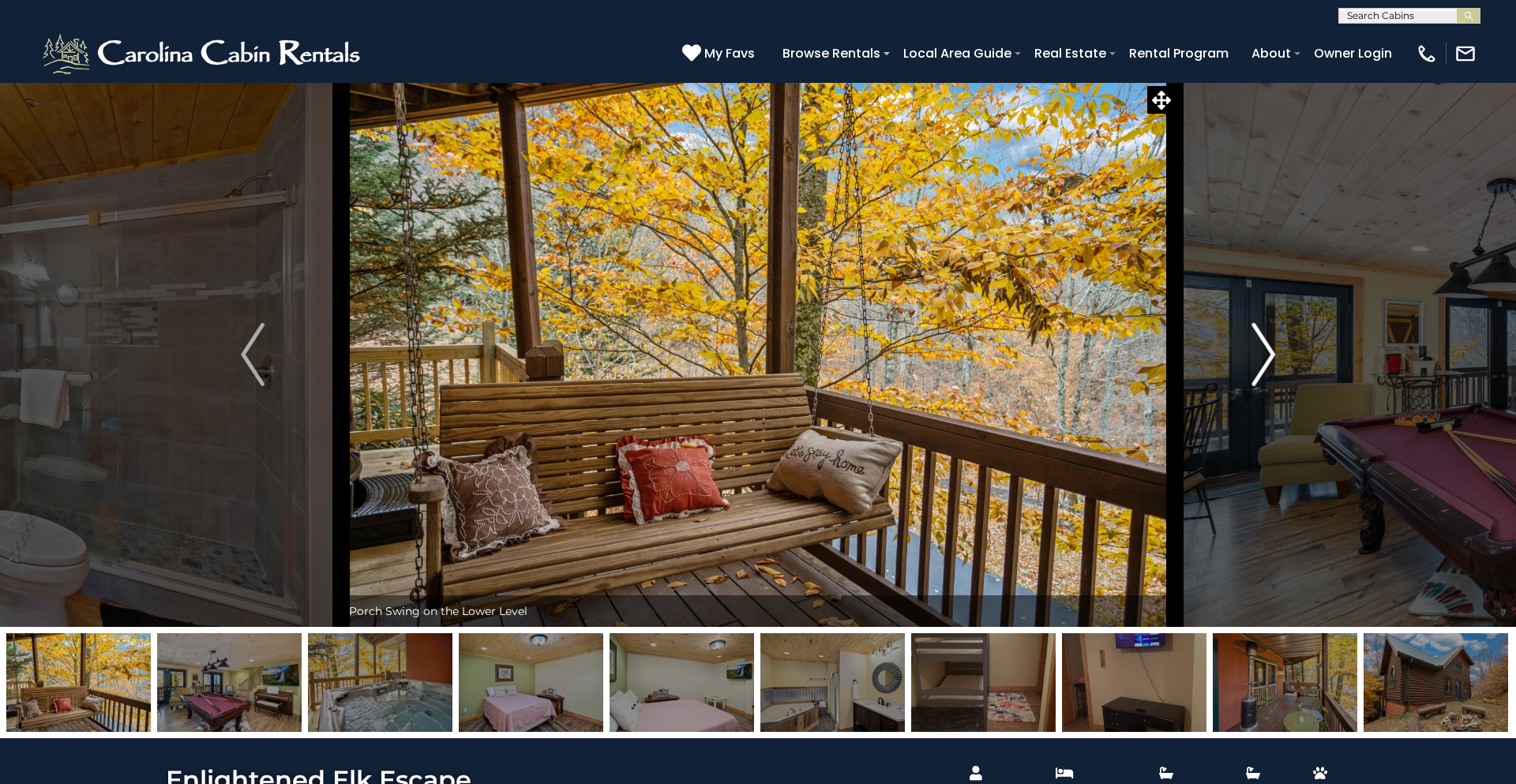
click at [1267, 356] on img "Next" at bounding box center [1263, 354] width 23 height 63
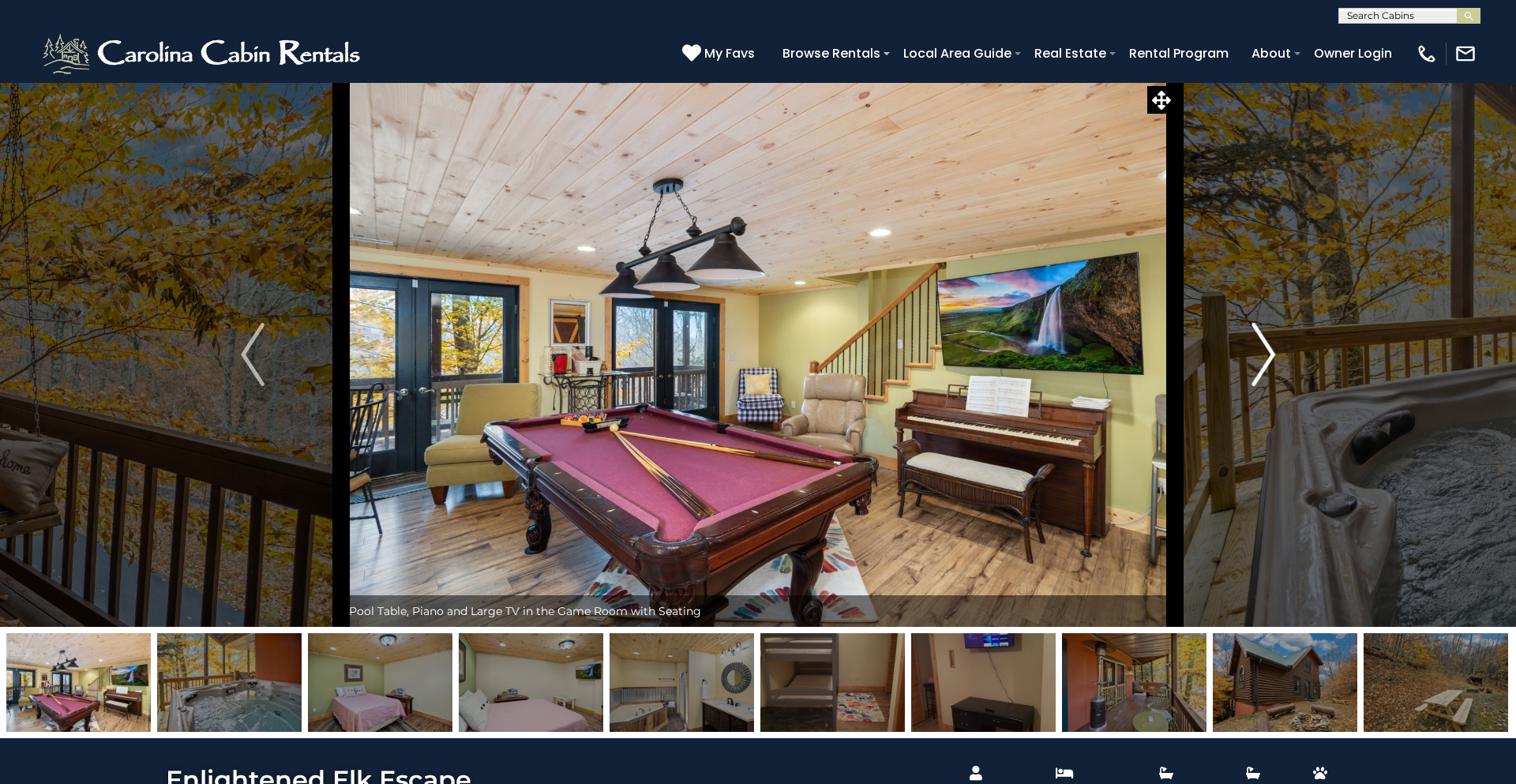
click at [1267, 356] on img "Next" at bounding box center [1263, 354] width 23 height 63
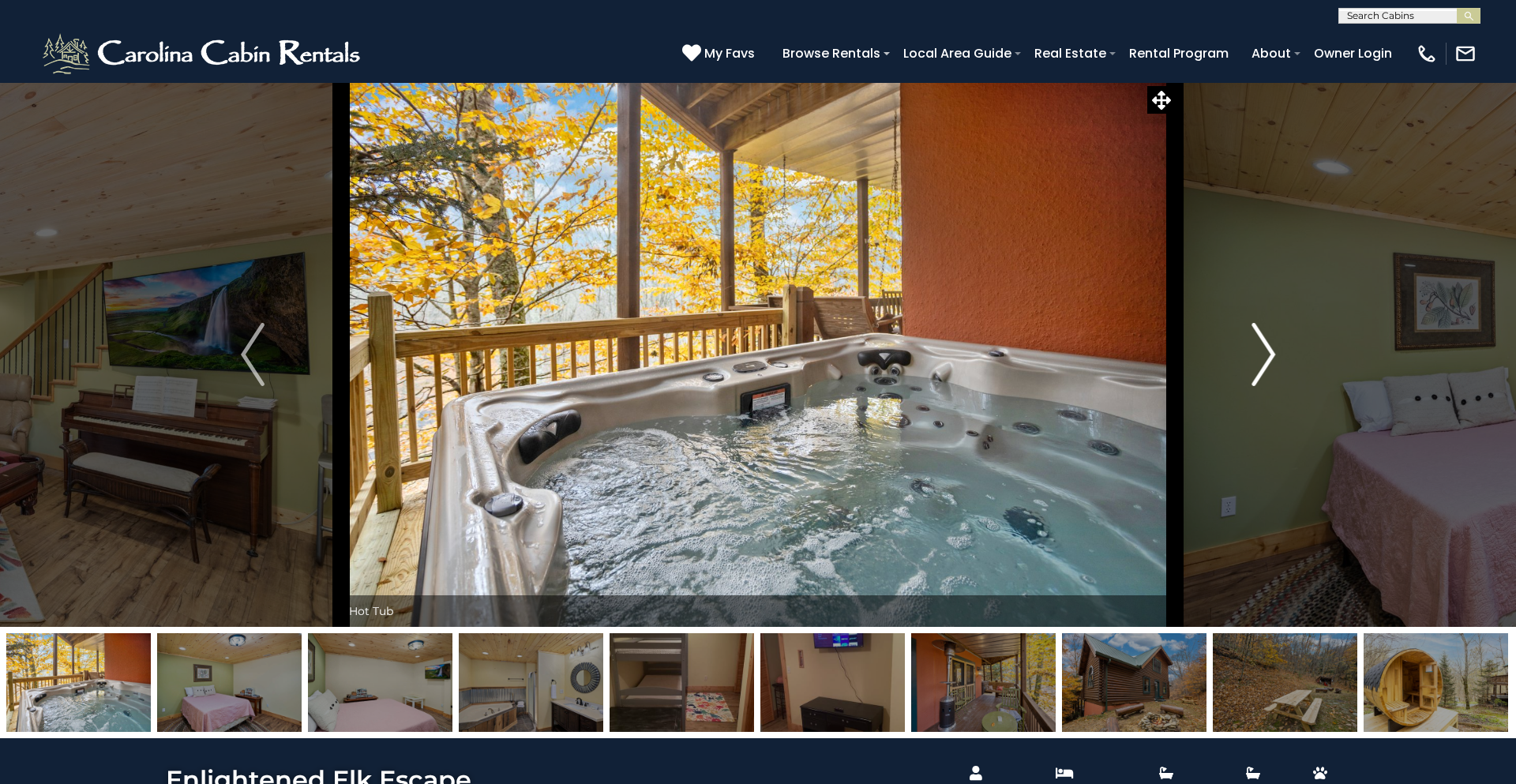
click at [1267, 356] on img "Next" at bounding box center [1263, 354] width 23 height 63
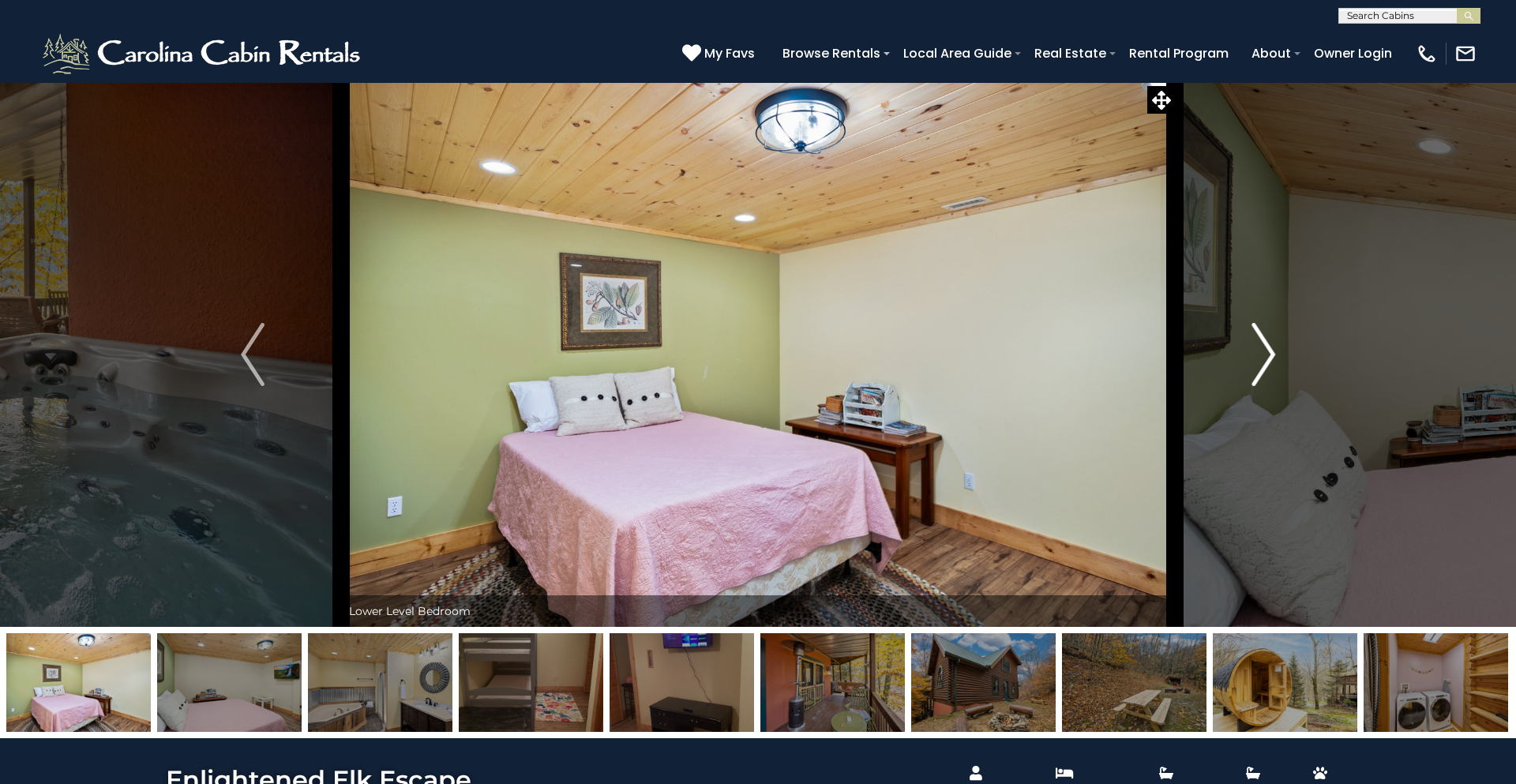
click at [1267, 356] on img "Next" at bounding box center [1263, 354] width 23 height 63
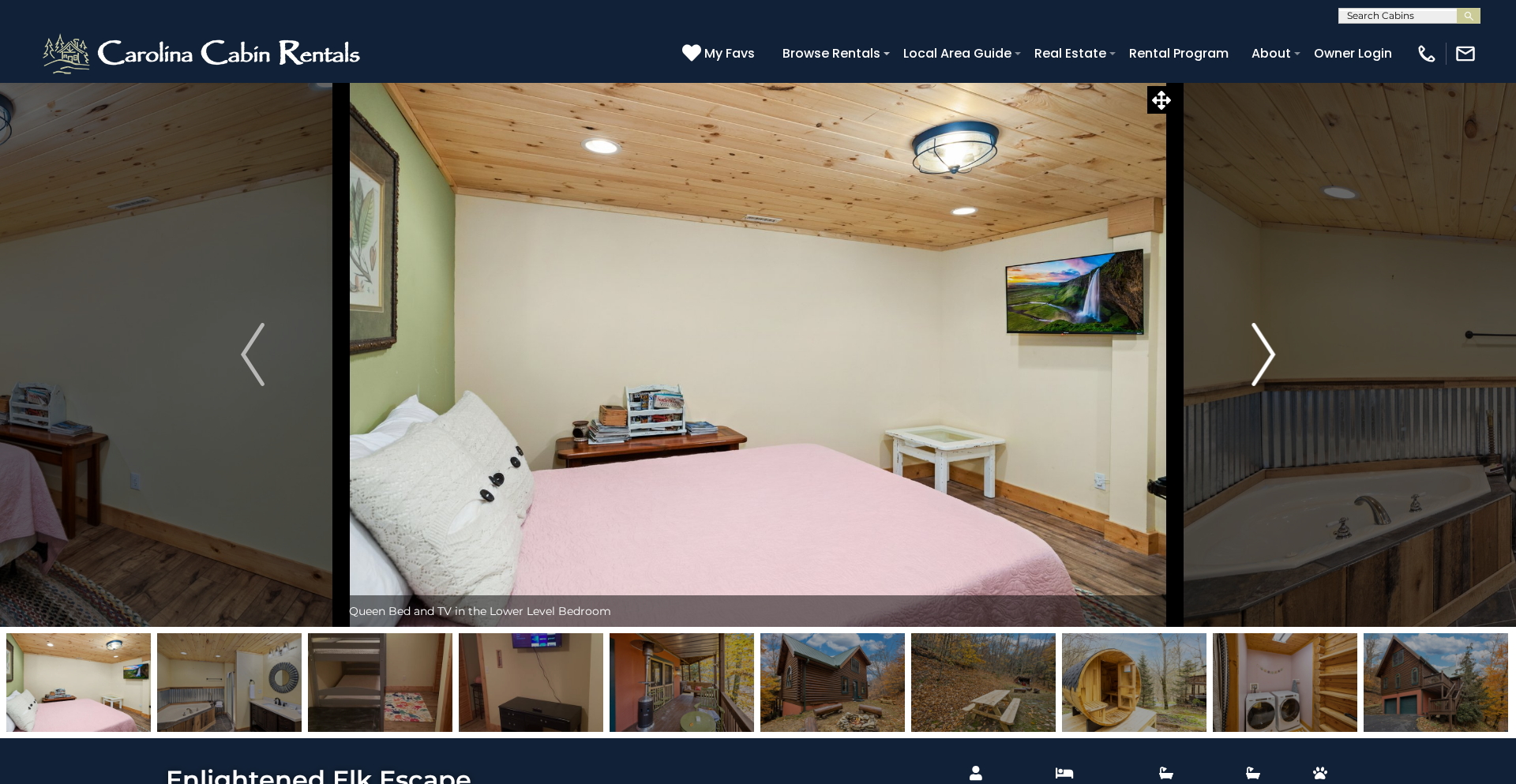
click at [1267, 356] on img "Next" at bounding box center [1263, 354] width 23 height 63
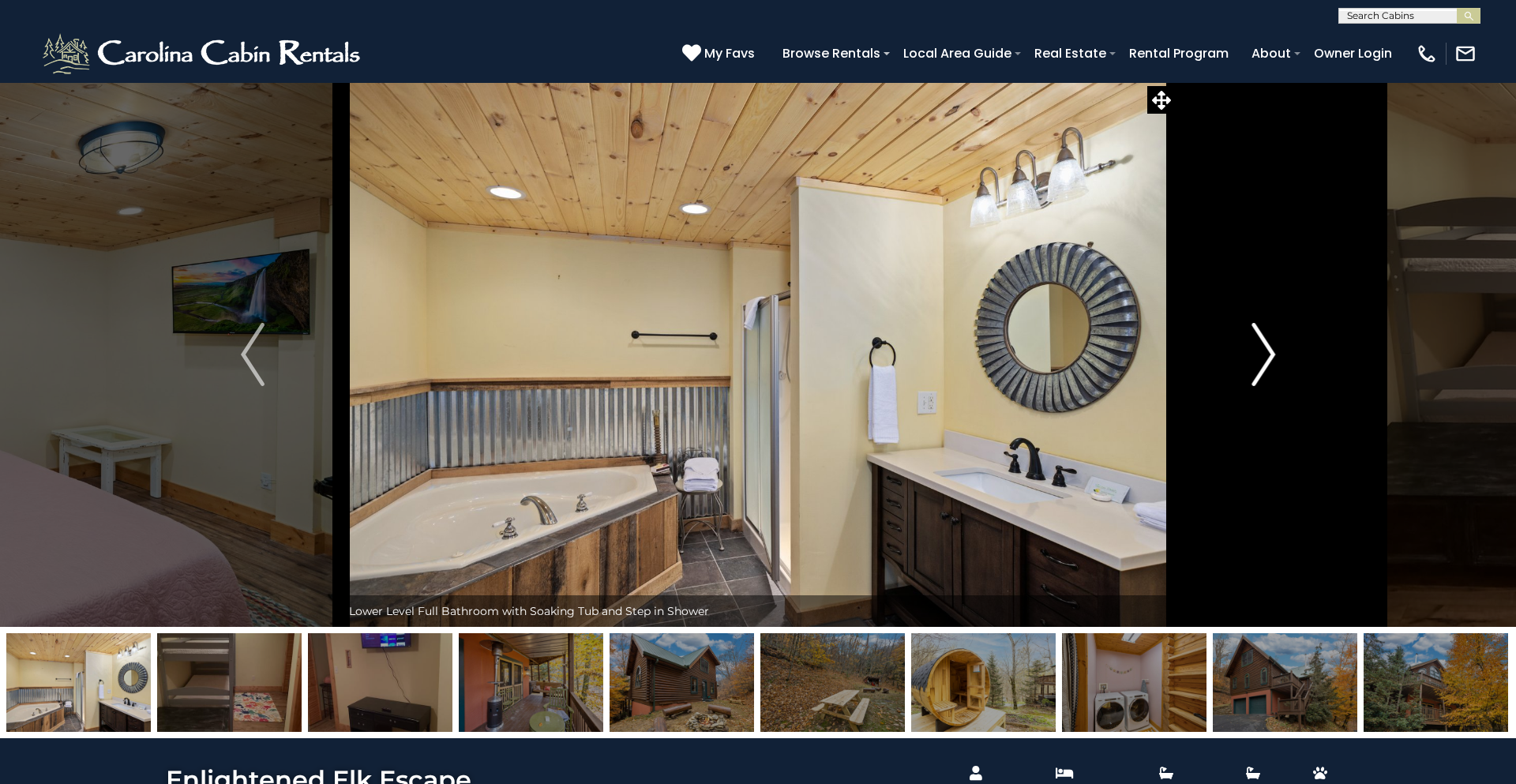
click at [1267, 356] on img "Next" at bounding box center [1263, 354] width 23 height 63
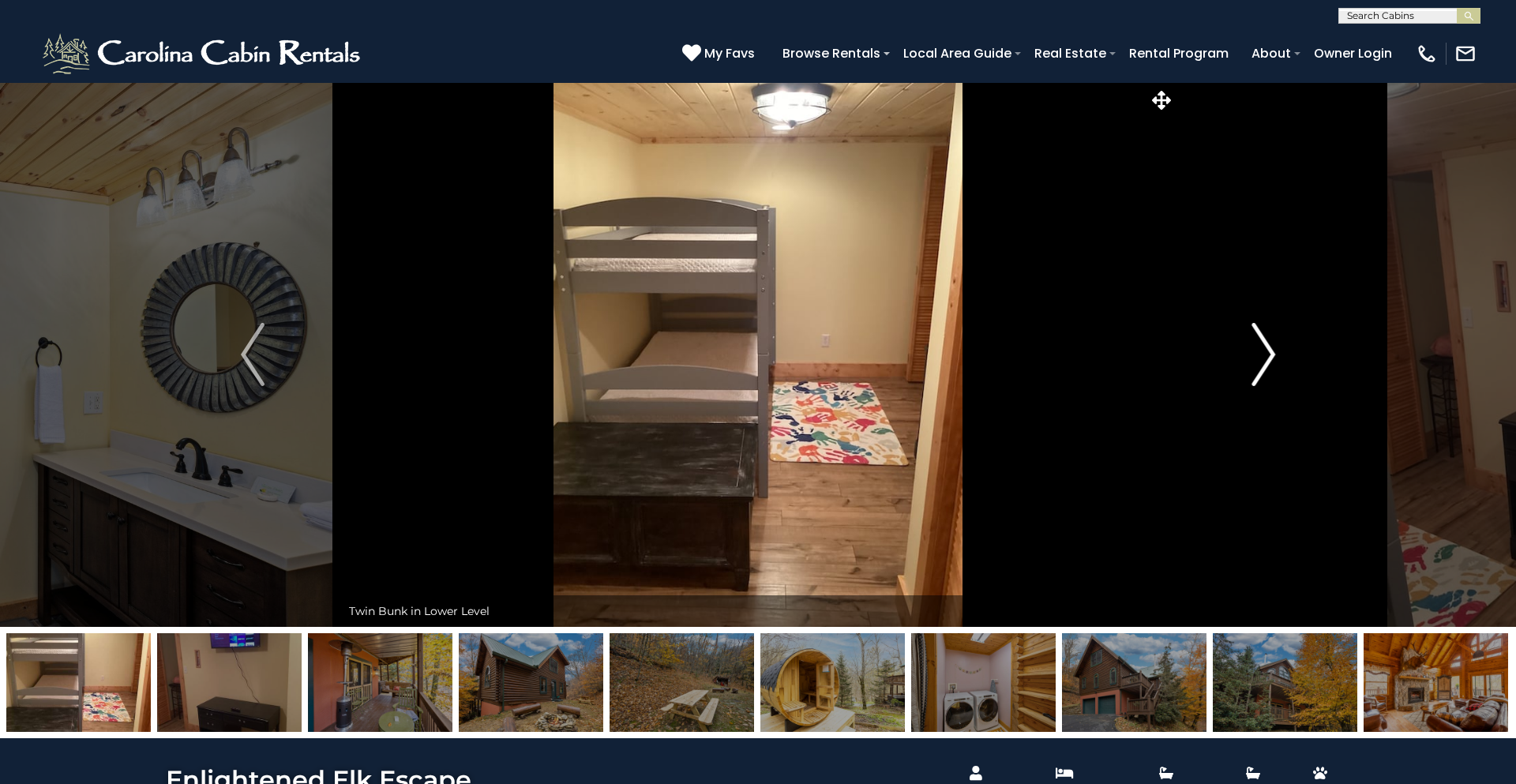
click at [1267, 356] on img "Next" at bounding box center [1263, 354] width 23 height 63
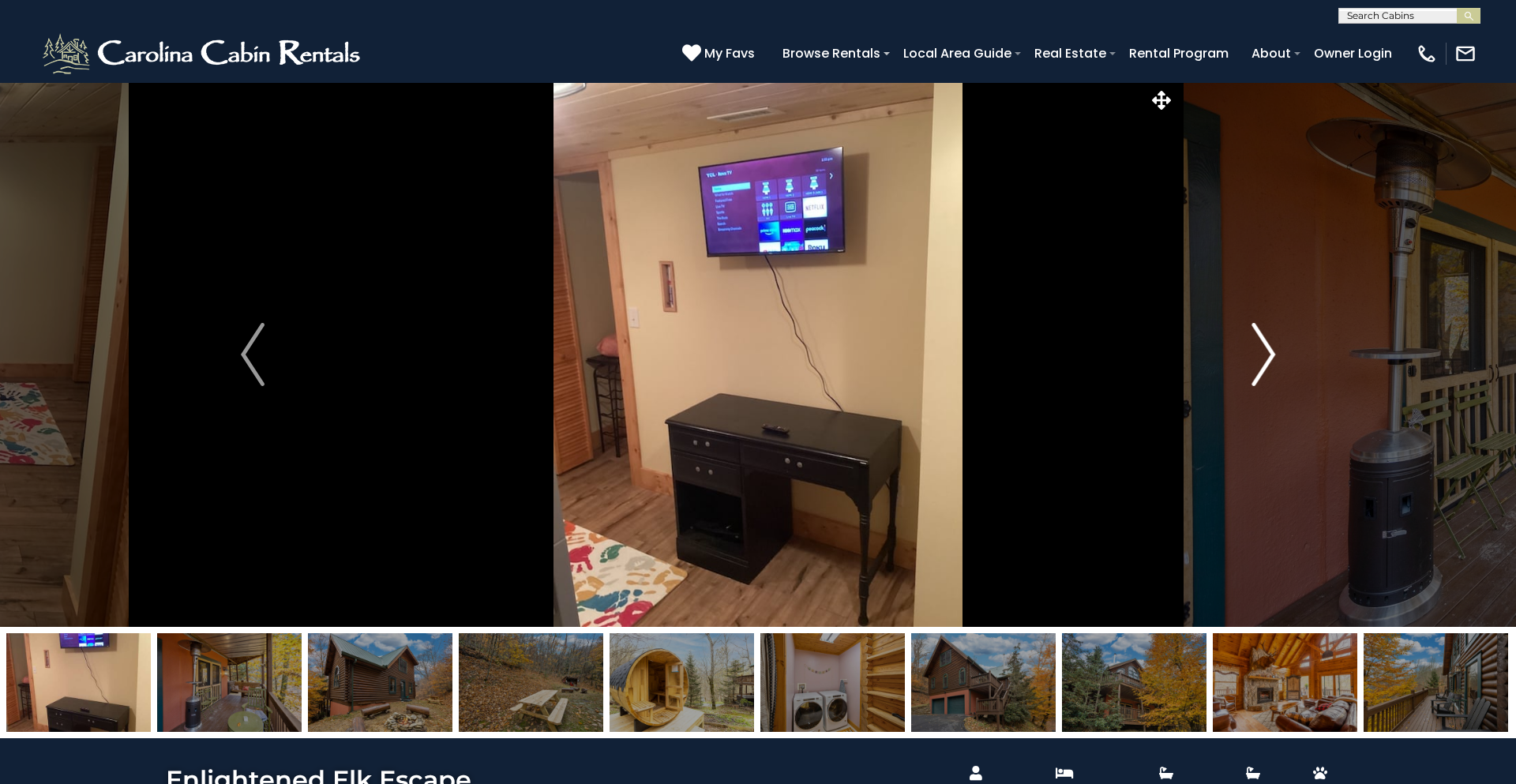
click at [1267, 356] on img "Next" at bounding box center [1263, 354] width 23 height 63
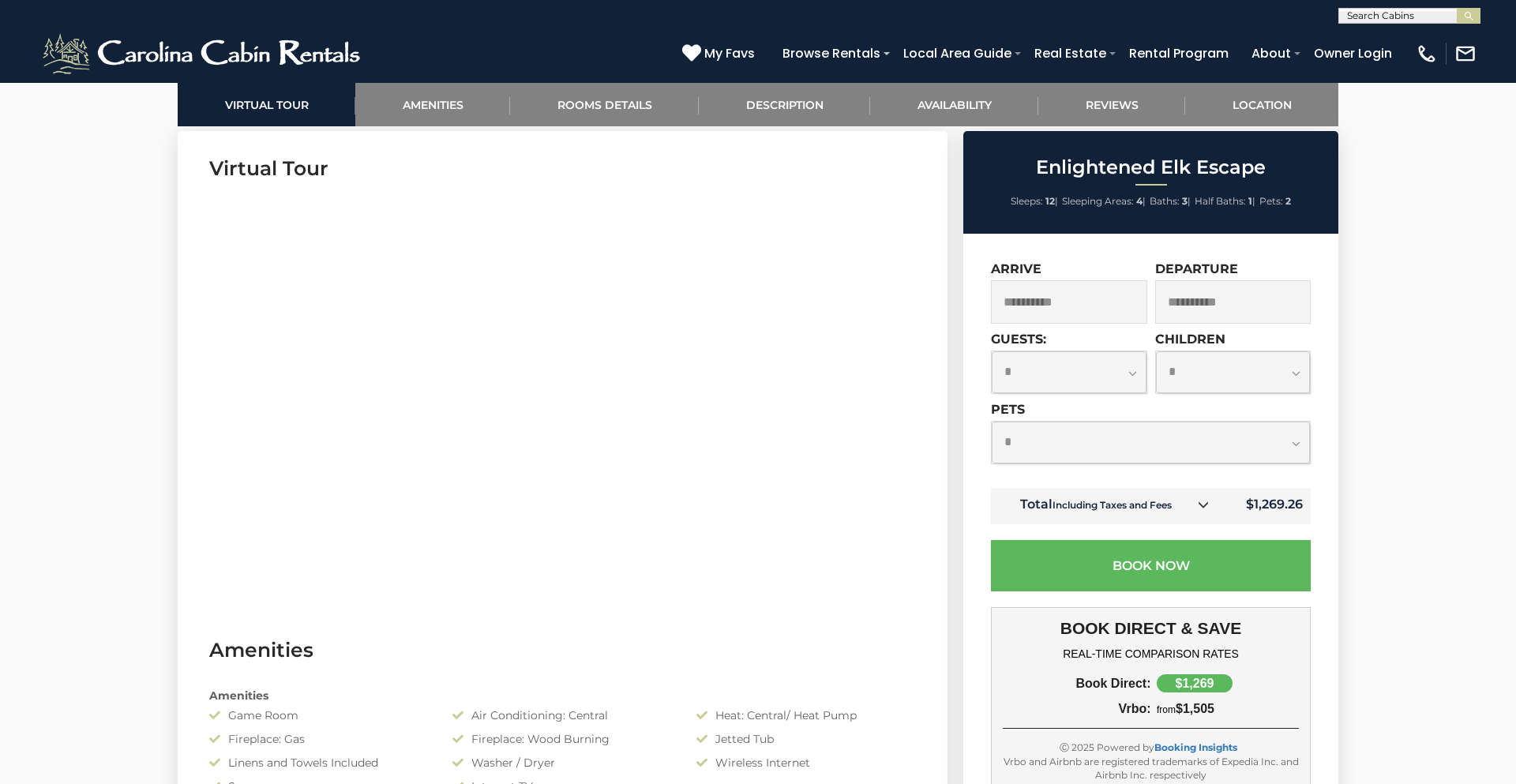
scroll to position [768, 0]
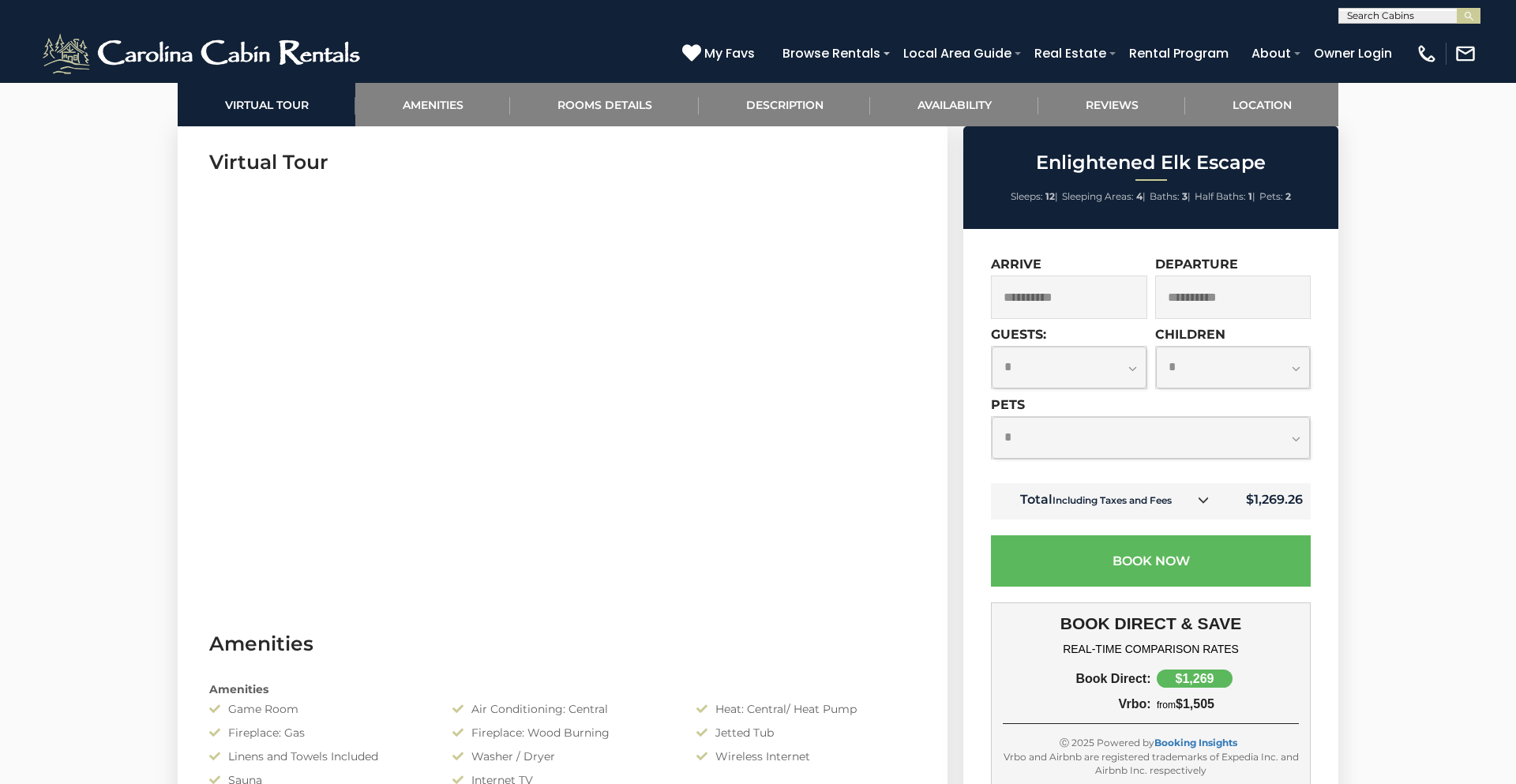
click at [1130, 365] on select "**********" at bounding box center [1069, 367] width 155 height 42
select select "*"
click at [992, 348] on select "**********" at bounding box center [1069, 367] width 155 height 42
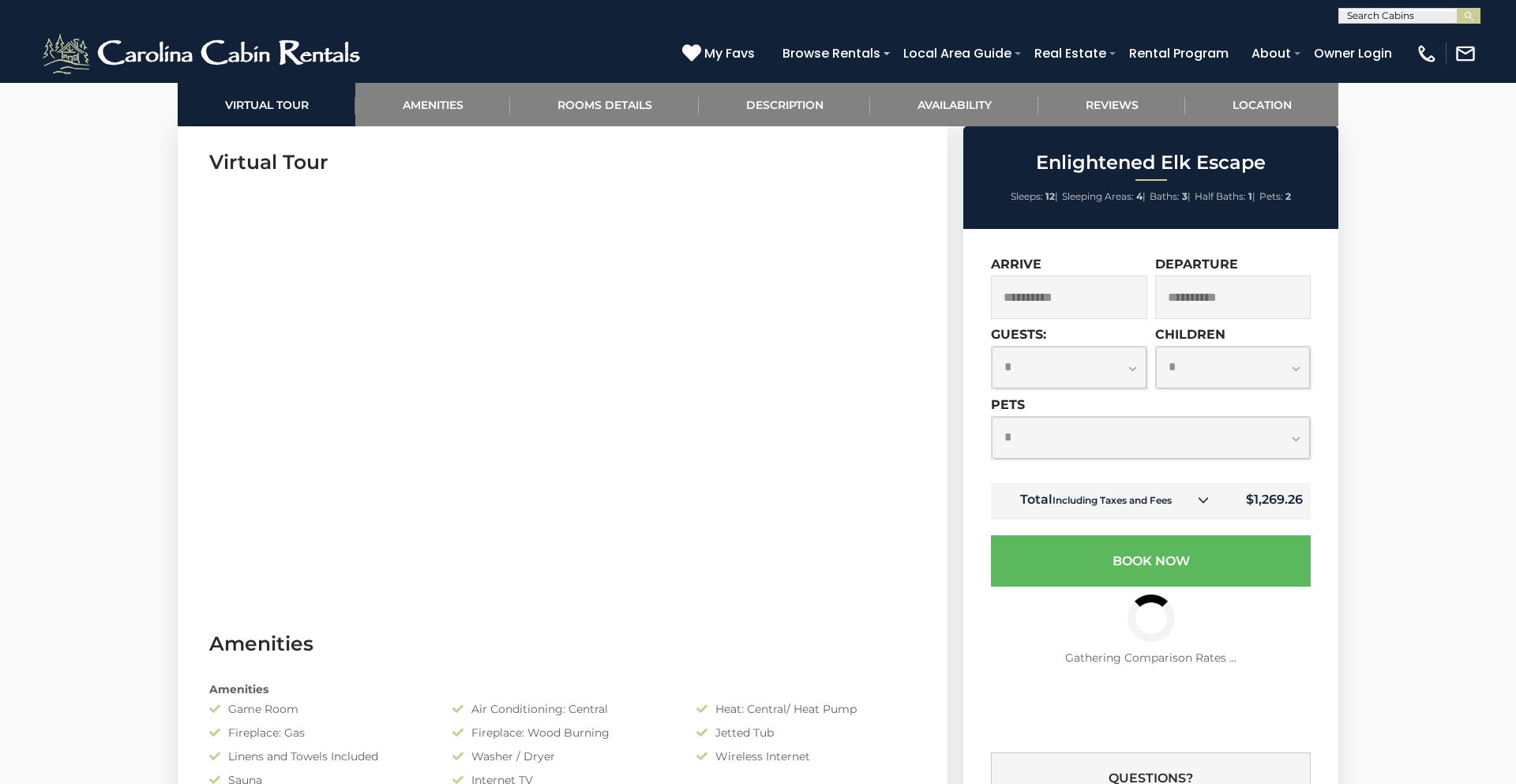
click at [1297, 445] on select "**********" at bounding box center [1150, 438] width 319 height 42
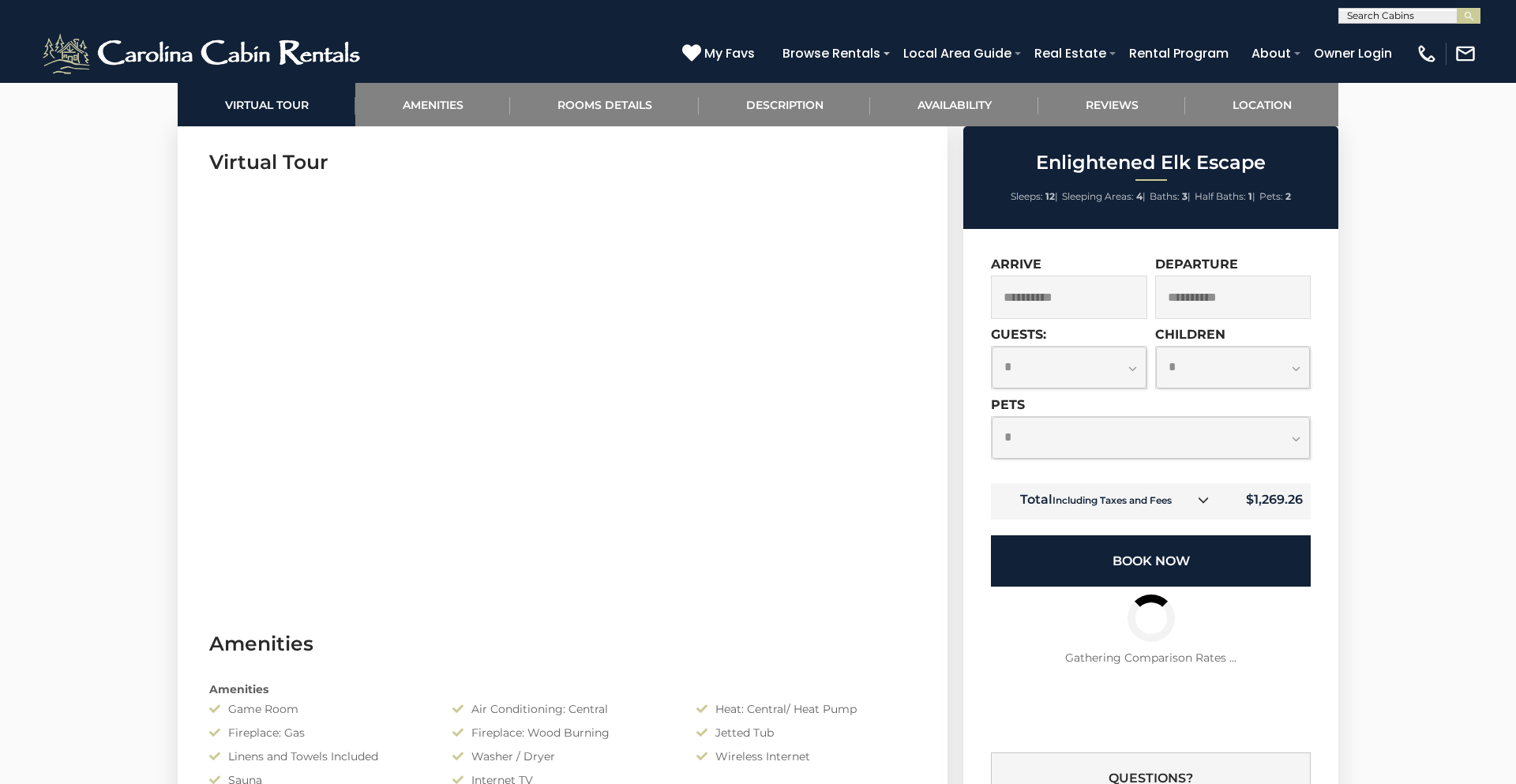
select select "*"
click at [992, 419] on select "**********" at bounding box center [1150, 438] width 319 height 42
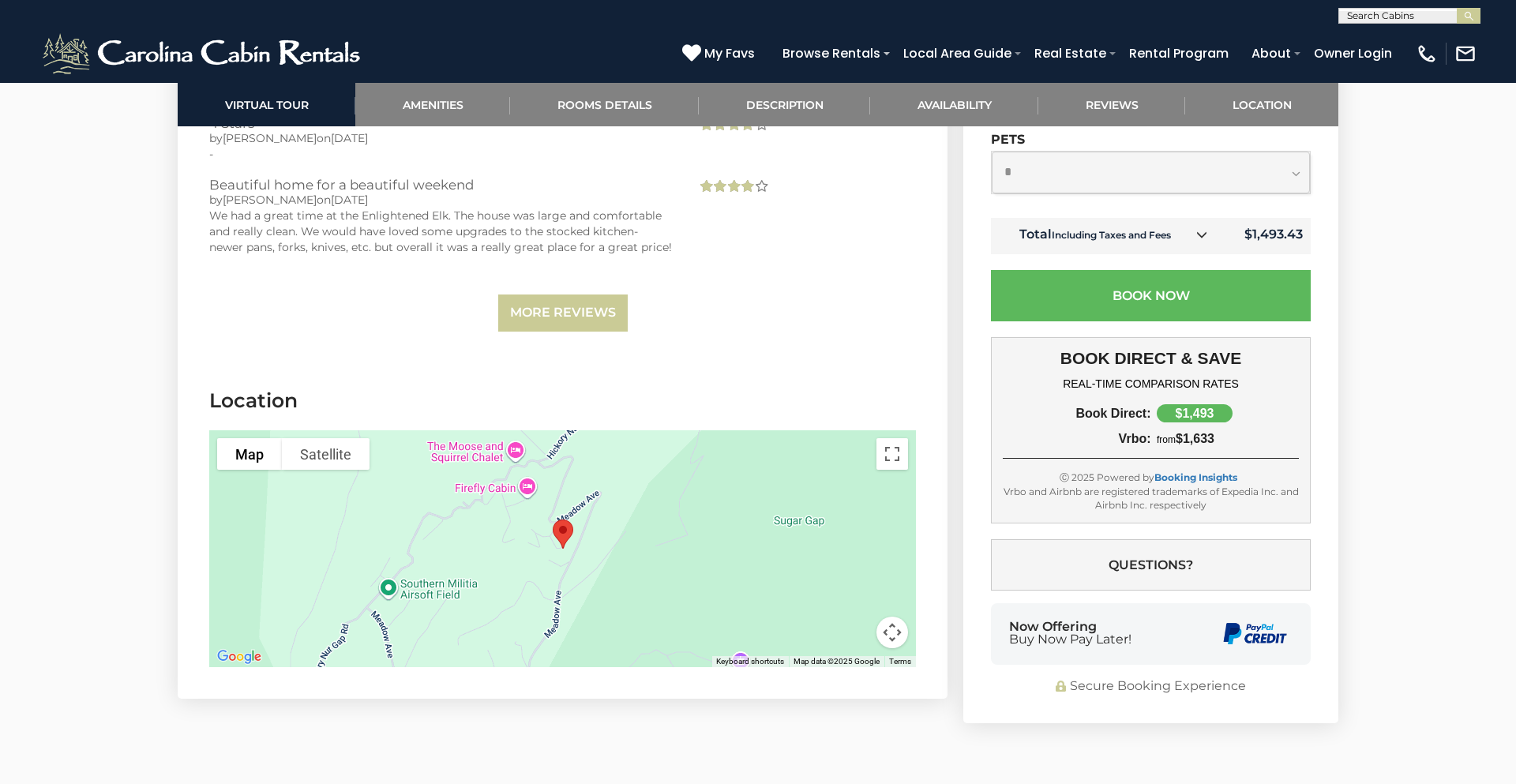
scroll to position [3622, 0]
click at [893, 456] on button "Toggle fullscreen view" at bounding box center [893, 453] width 31 height 31
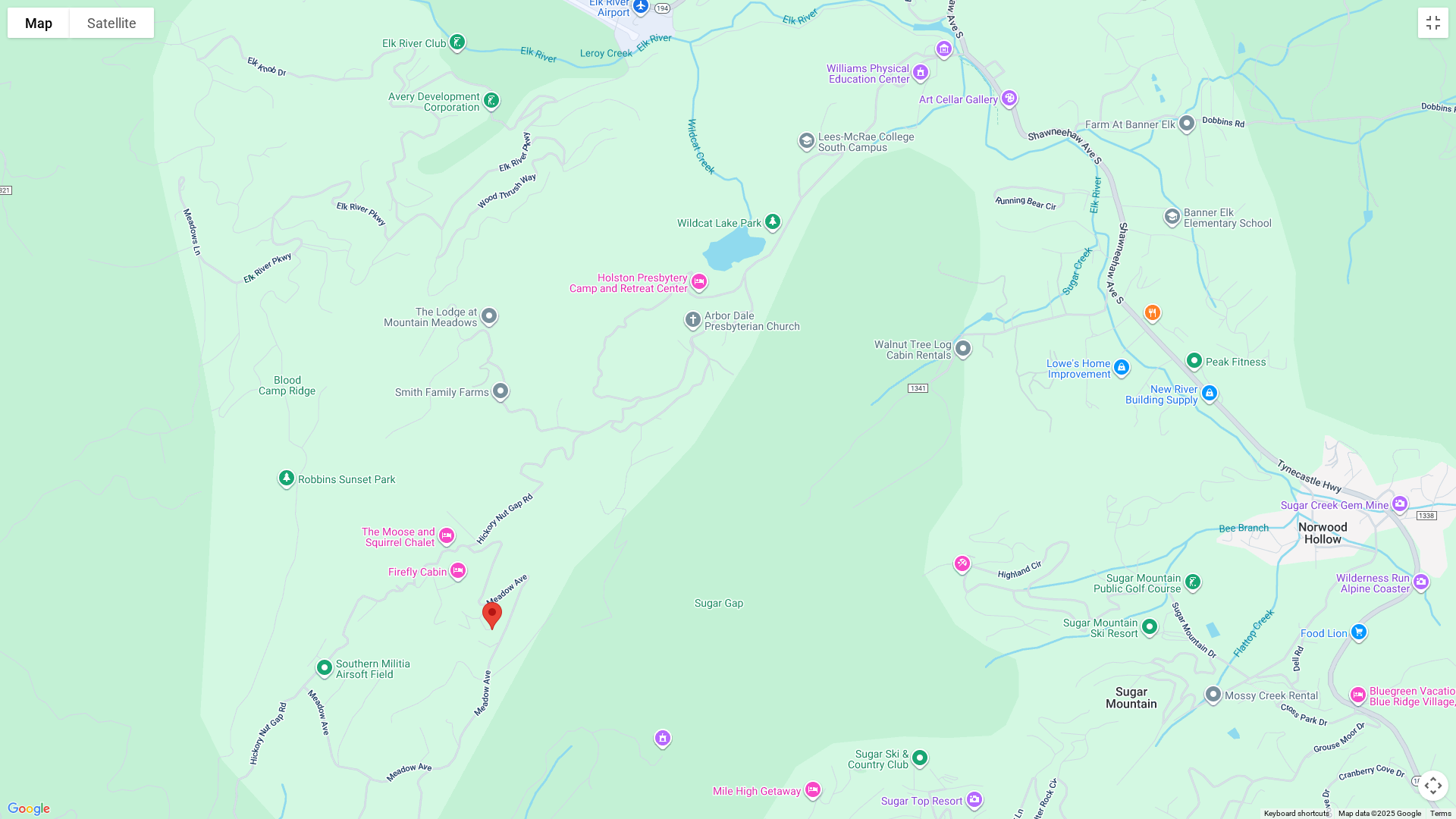
drag, startPoint x: 826, startPoint y: 598, endPoint x: 584, endPoint y: 792, distance: 310.2
click at [588, 752] on div at bounding box center [728, 410] width 1456 height 819
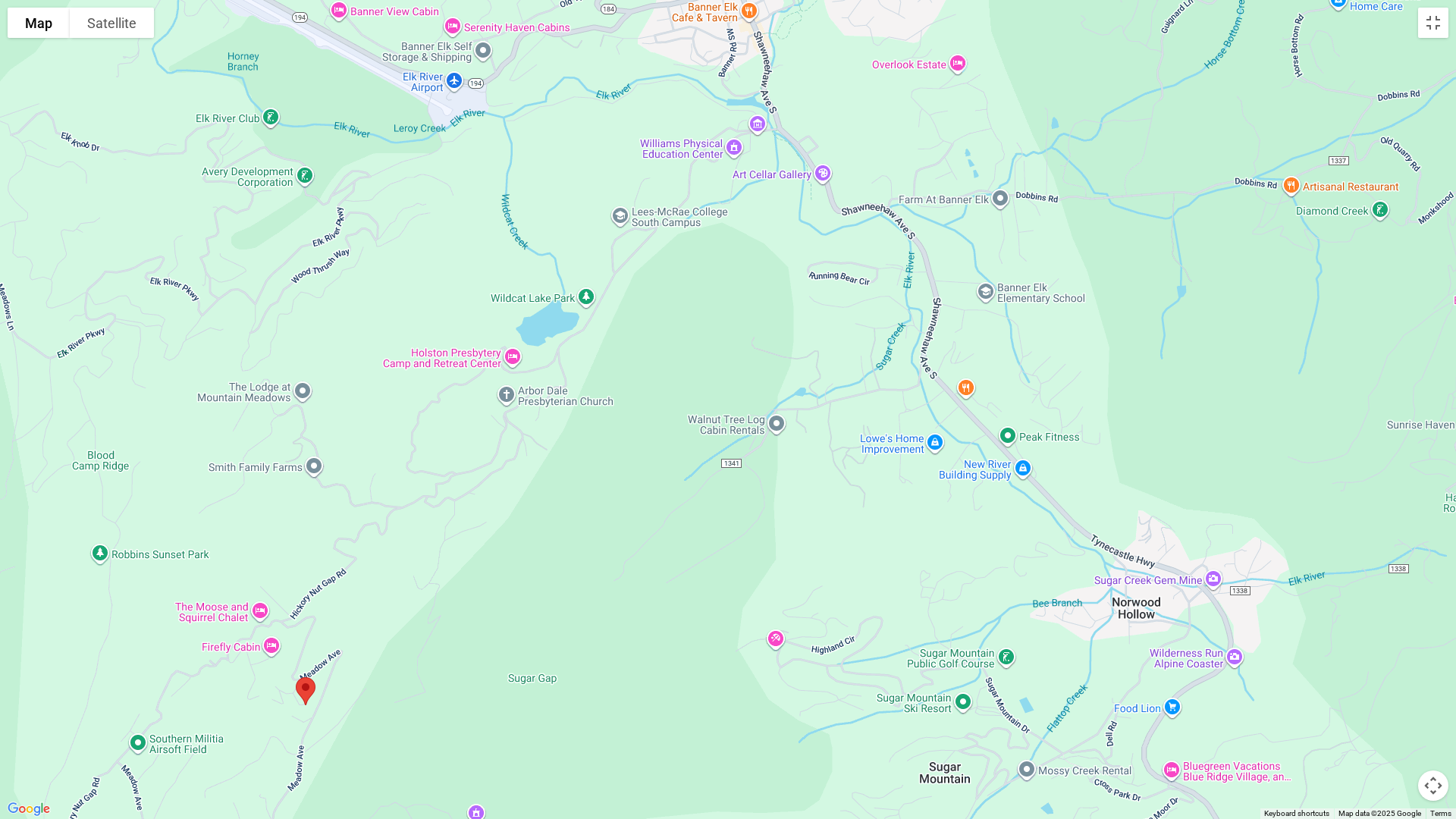
drag, startPoint x: 781, startPoint y: 450, endPoint x: 610, endPoint y: 557, distance: 201.7
click at [610, 557] on div at bounding box center [728, 410] width 1456 height 819
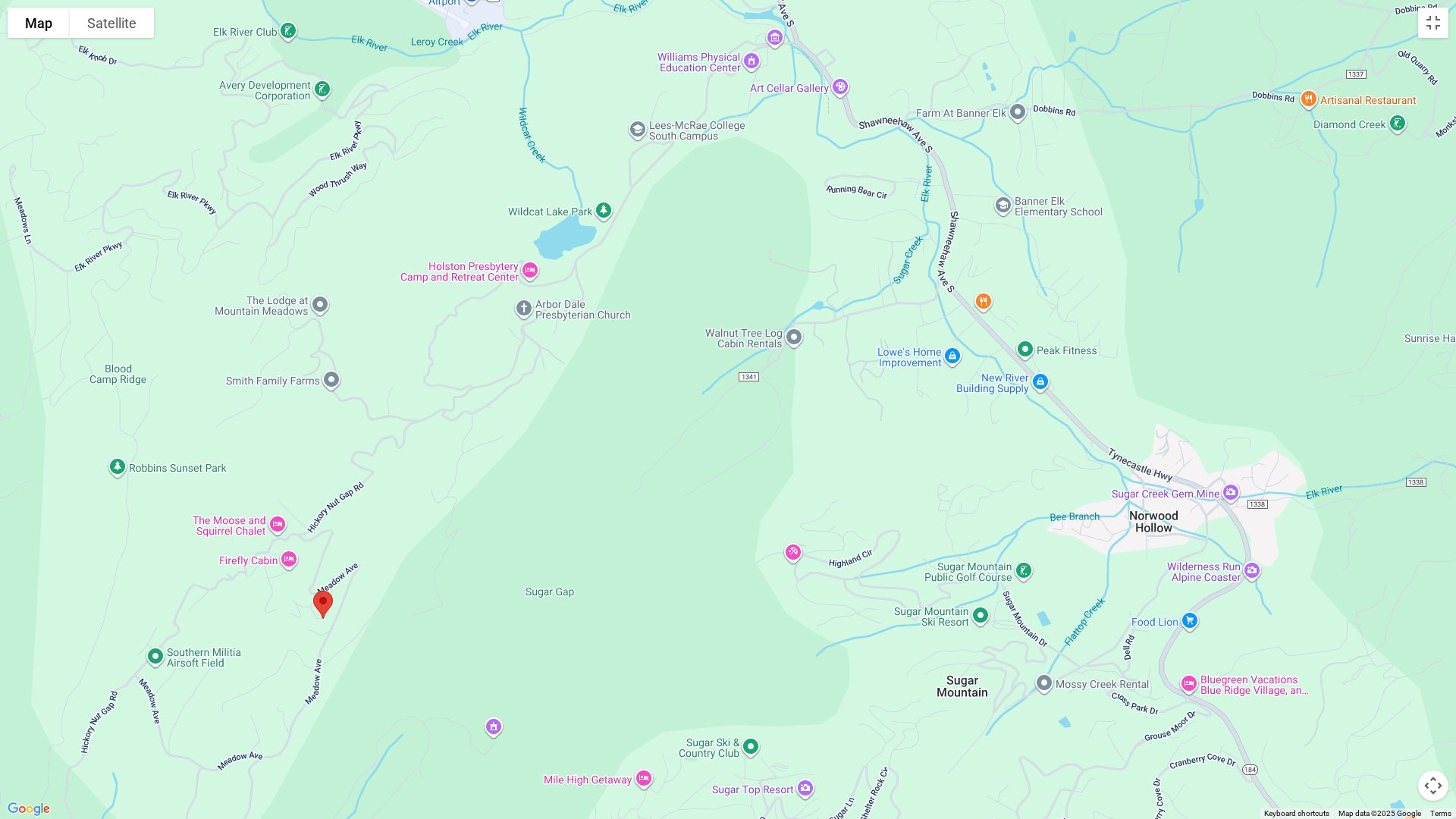
drag, startPoint x: 566, startPoint y: 594, endPoint x: 584, endPoint y: 504, distance: 91.8
click at [584, 504] on div at bounding box center [728, 410] width 1456 height 819
click at [1436, 23] on button "Toggle fullscreen view" at bounding box center [1433, 23] width 30 height 30
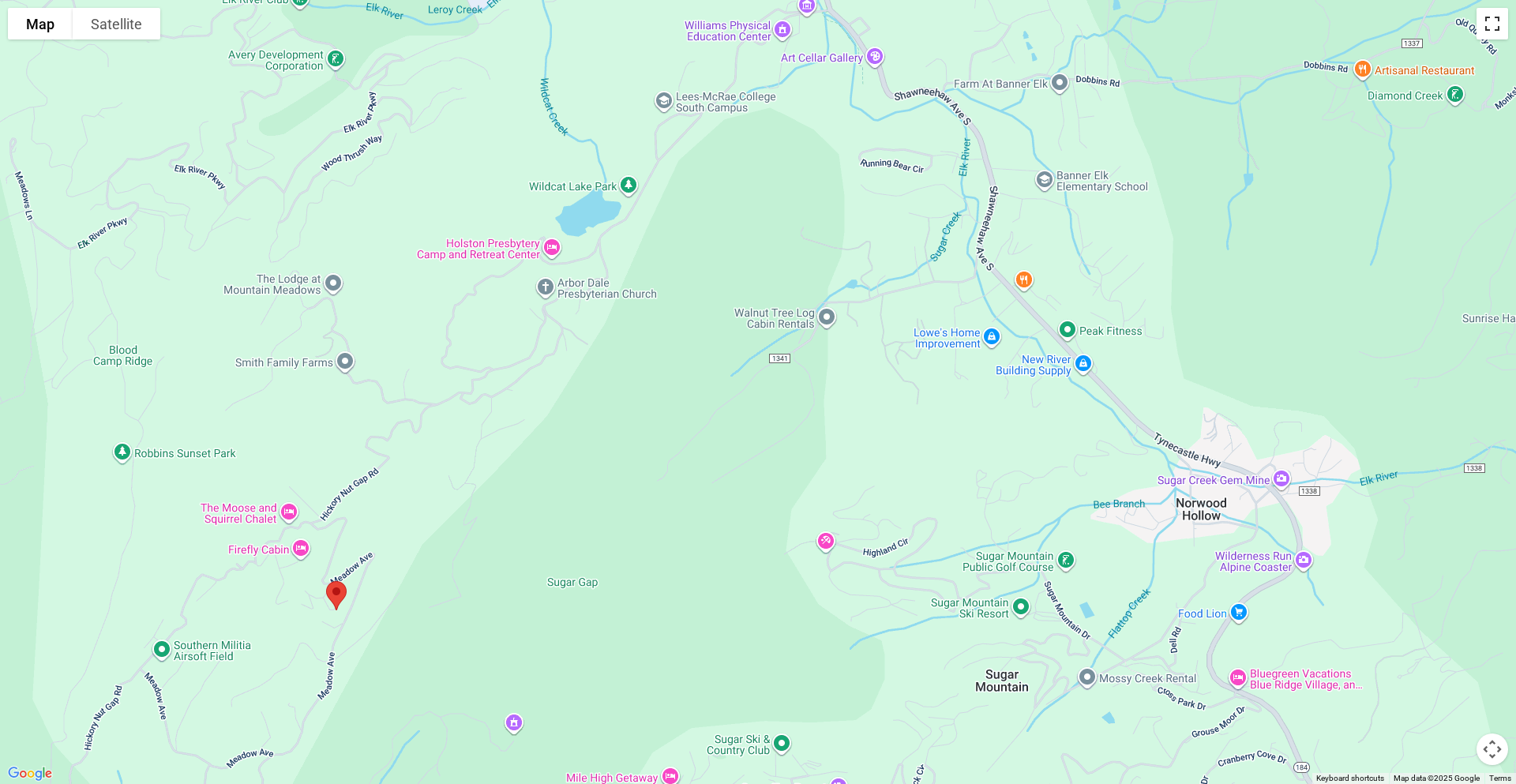
scroll to position [0, 0]
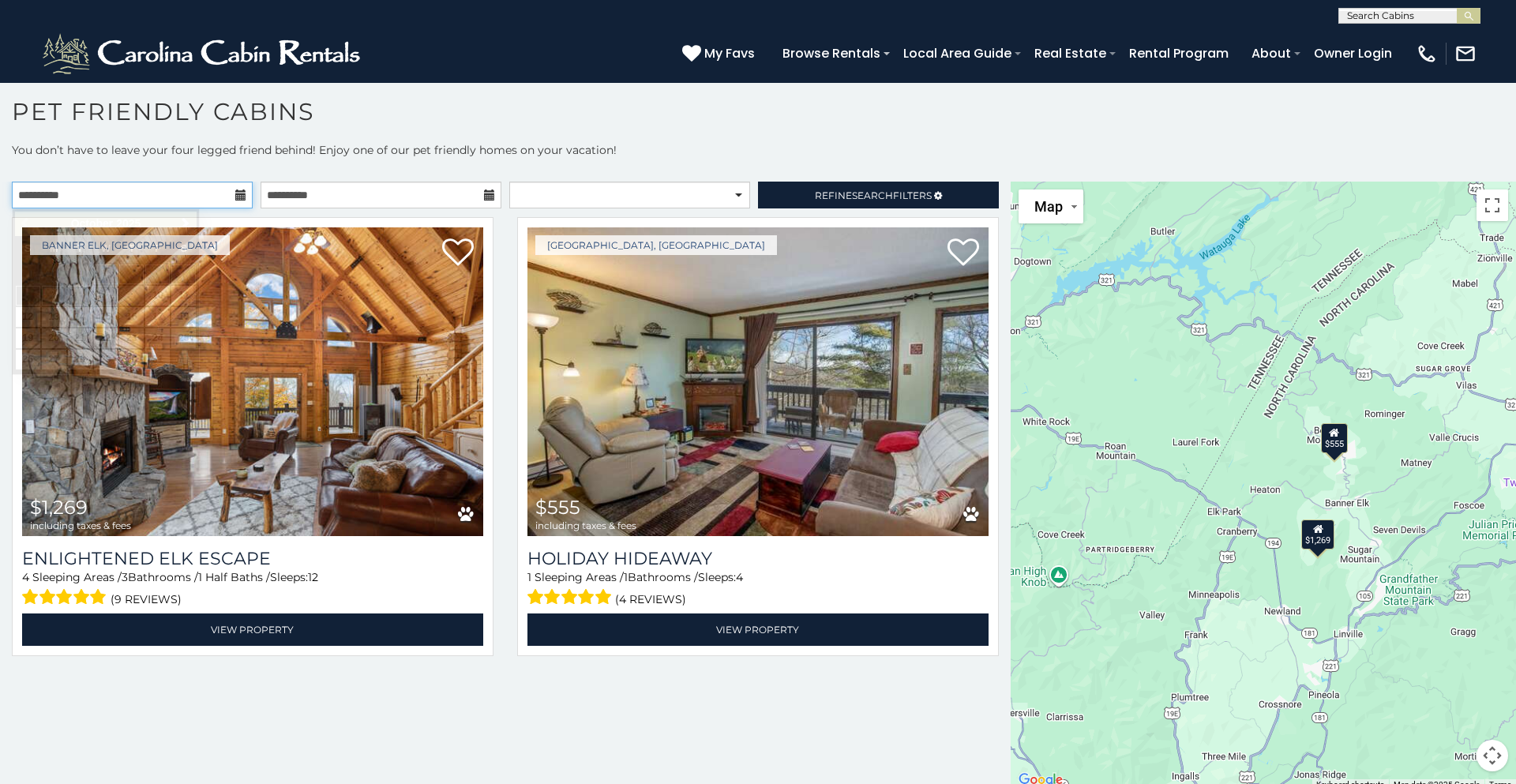
click at [174, 194] on input "**********" at bounding box center [132, 194] width 241 height 27
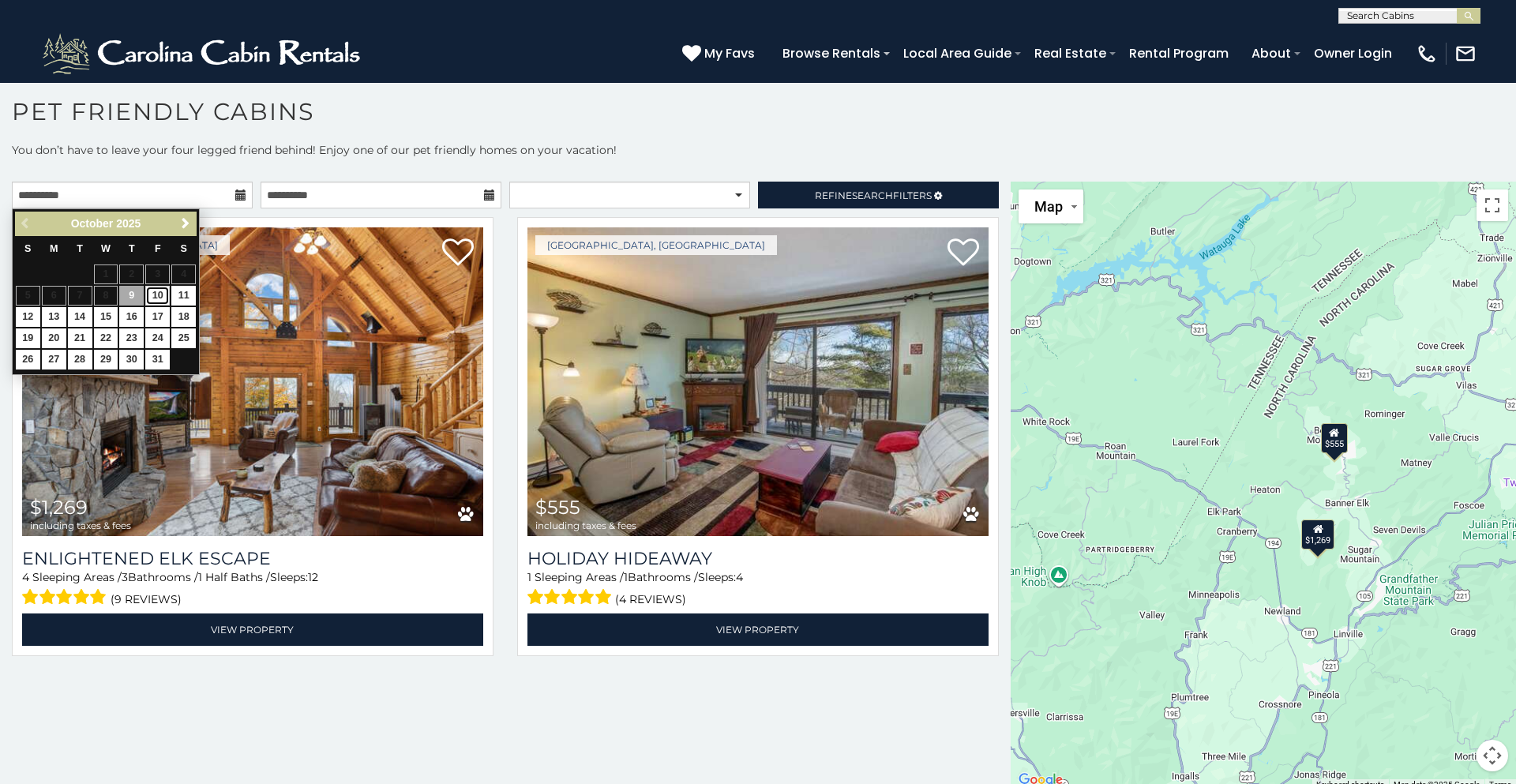
click at [159, 297] on link "10" at bounding box center [157, 295] width 24 height 20
type input "**********"
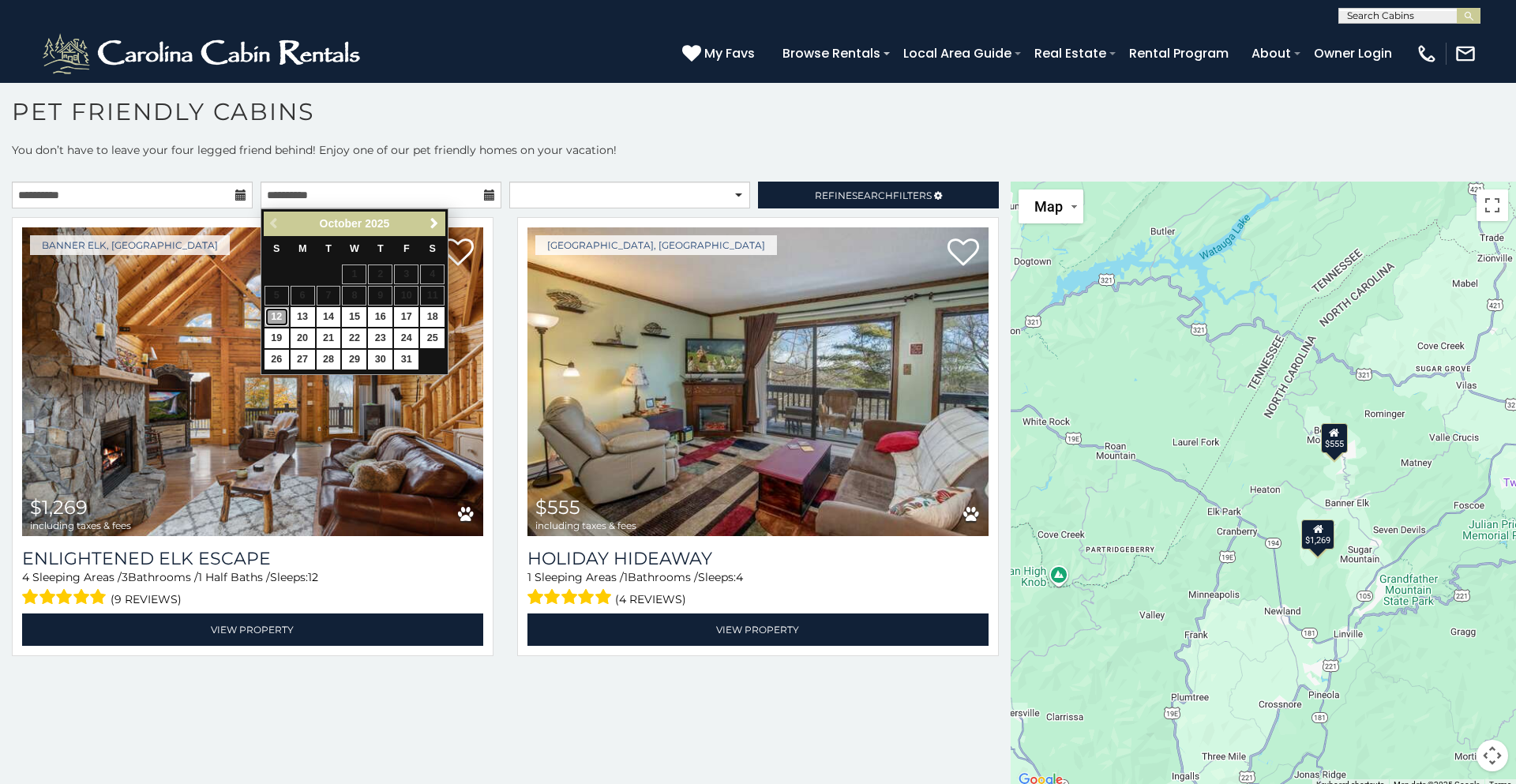
click at [276, 318] on link "12" at bounding box center [277, 317] width 24 height 20
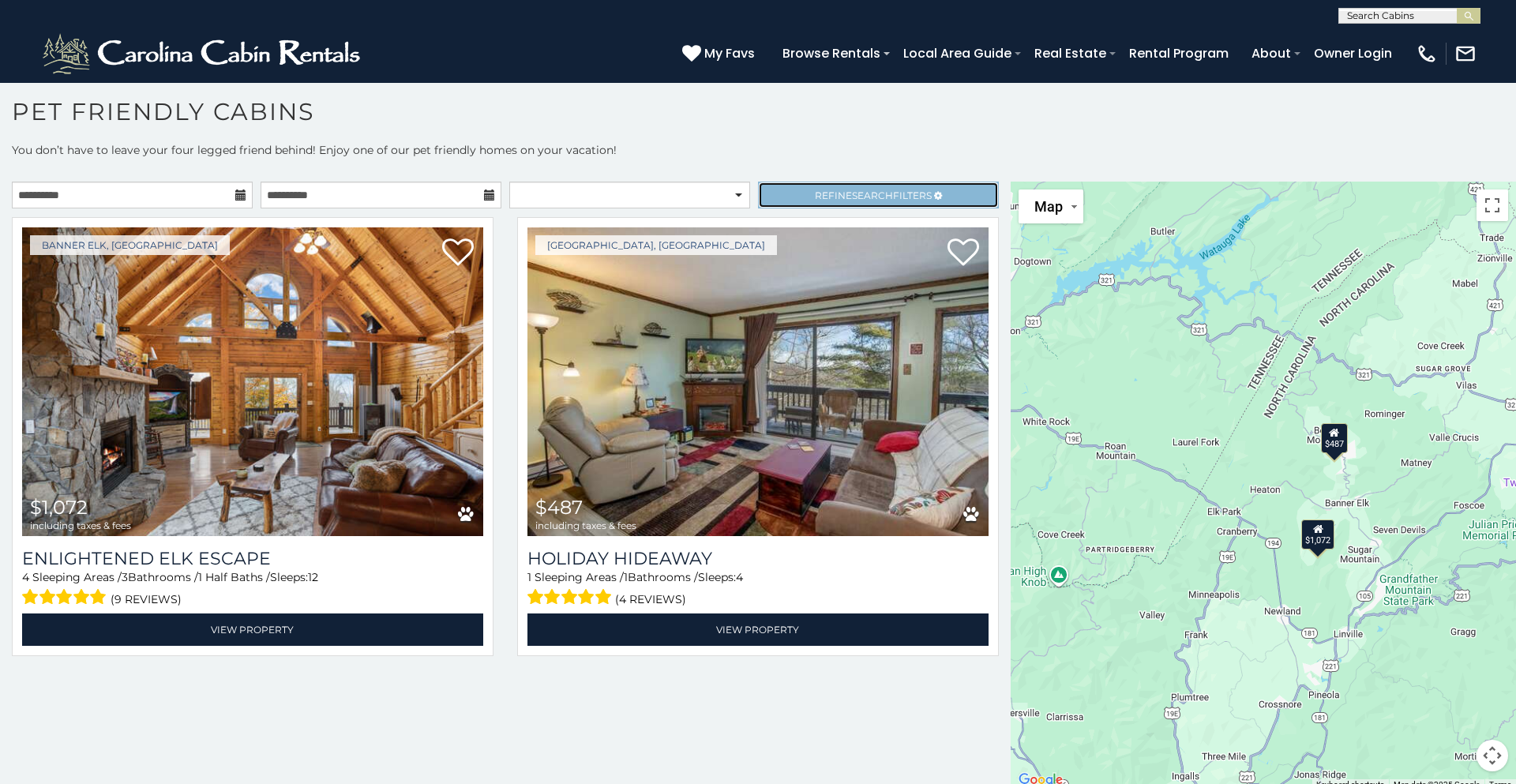
click at [838, 189] on span "Refine Search Filters" at bounding box center [873, 195] width 117 height 12
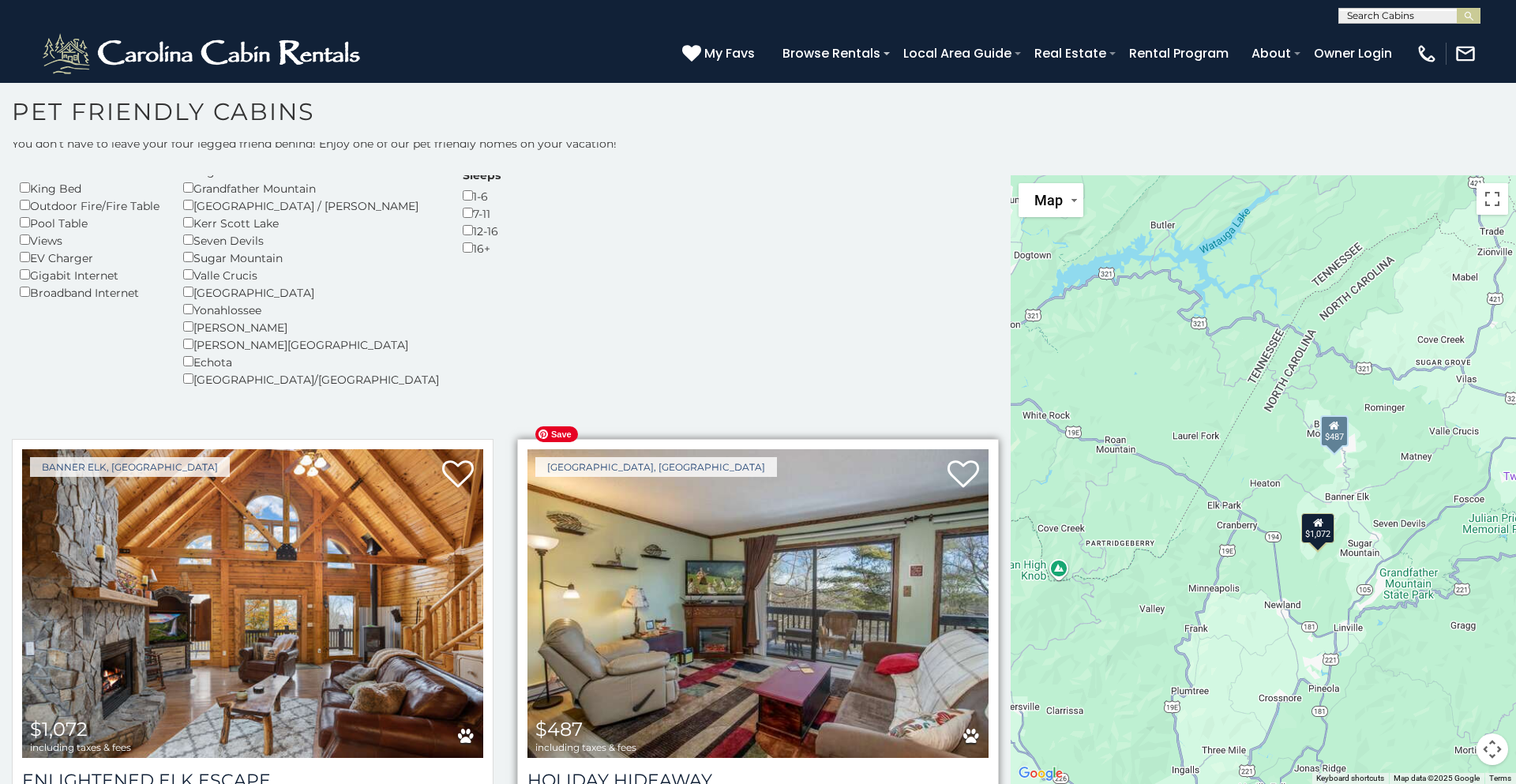
scroll to position [220, 0]
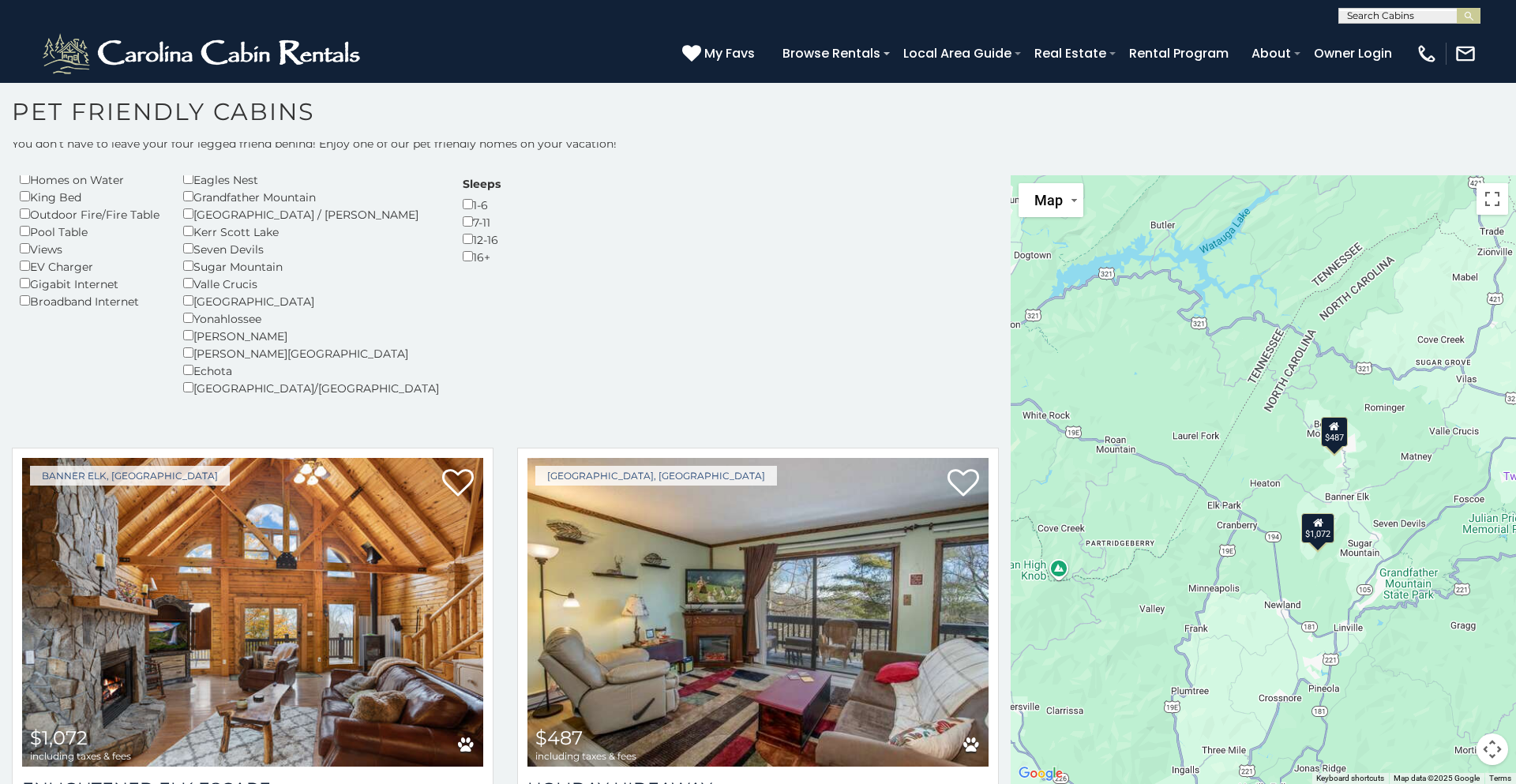
click at [877, 372] on div "Amenities Fireplace Air Conditioning 3-D Walkthrough Club Membership Community …" at bounding box center [505, 205] width 995 height 421
click at [1217, 424] on div "$1,072 $487" at bounding box center [1263, 479] width 505 height 609
